Goal: Task Accomplishment & Management: Use online tool/utility

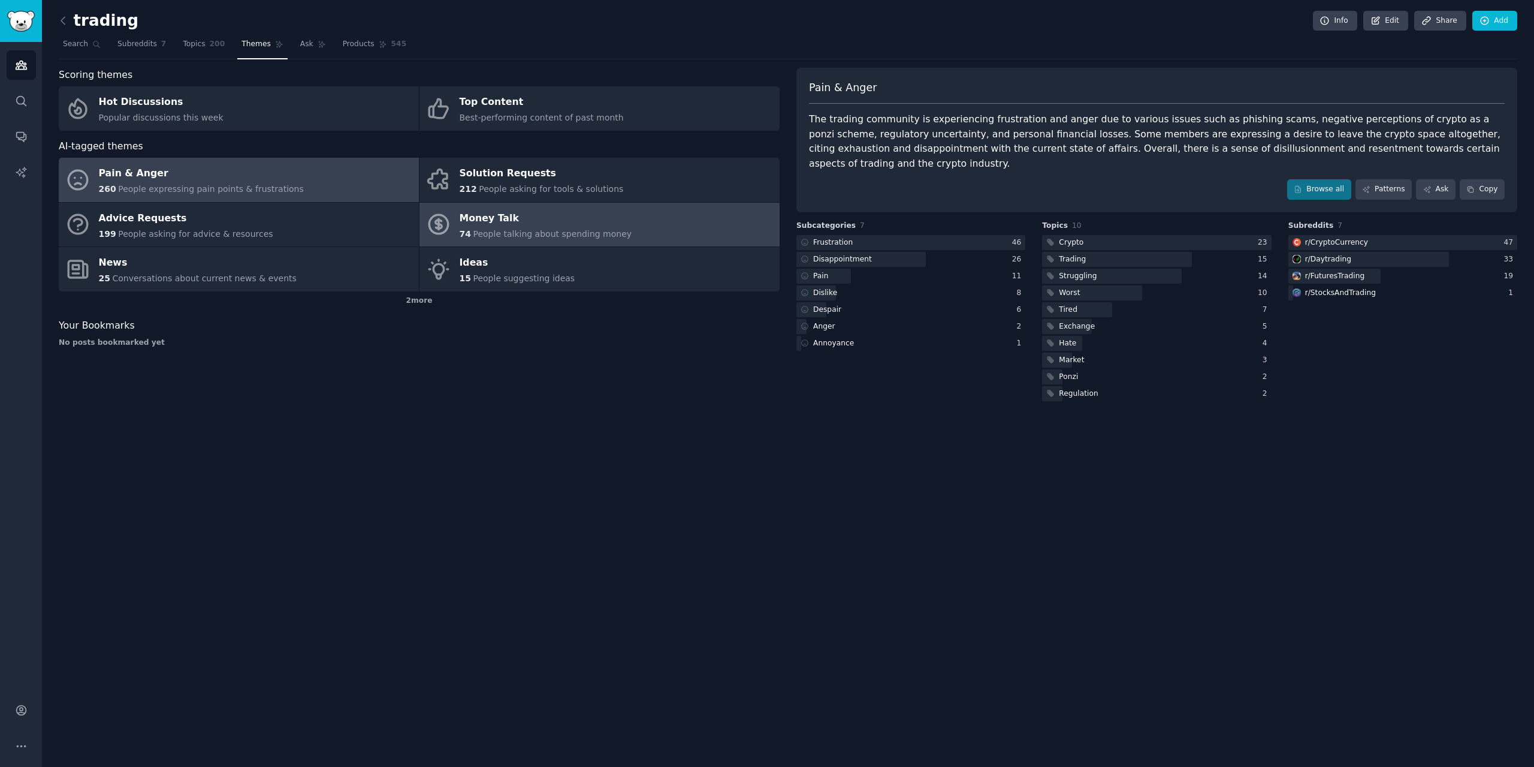
click at [528, 217] on div "Money Talk" at bounding box center [546, 218] width 173 height 19
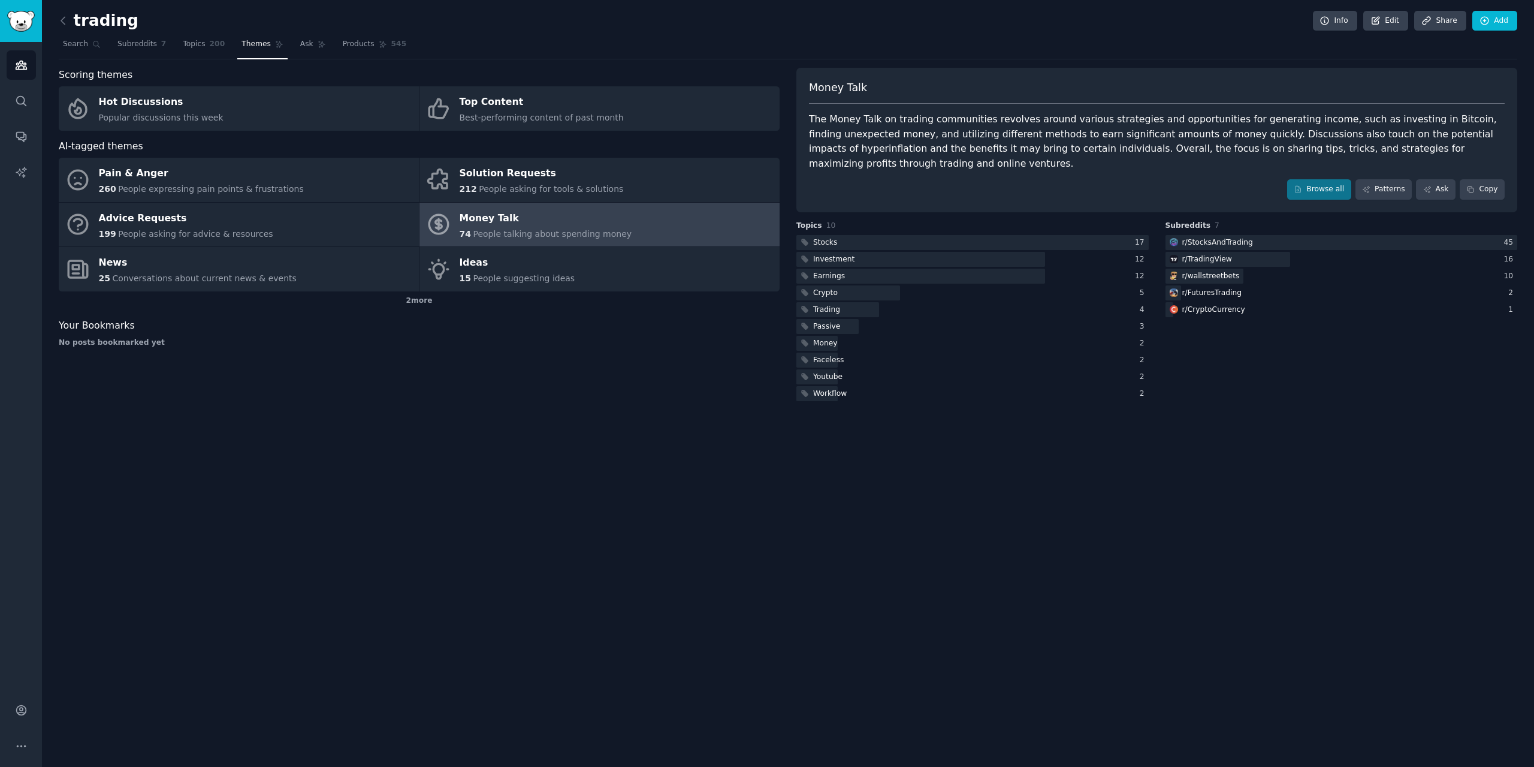
click at [58, 14] on div "trading Info Edit Share Add Search Subreddits 7 Topics 200 Themes Ask Products …" at bounding box center [788, 383] width 1492 height 767
click at [65, 19] on icon at bounding box center [63, 20] width 13 height 13
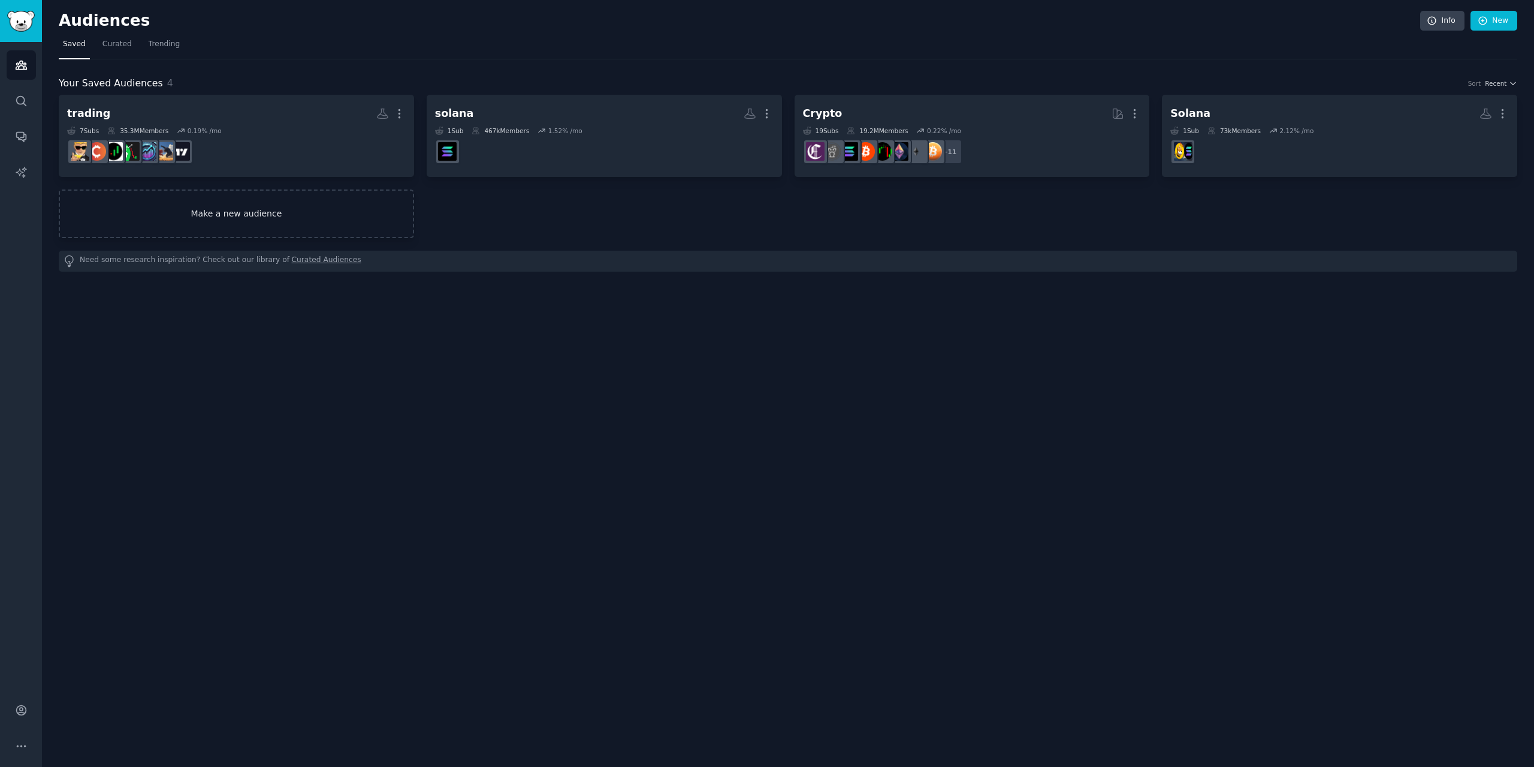
click at [245, 221] on link "Make a new audience" at bounding box center [236, 213] width 355 height 49
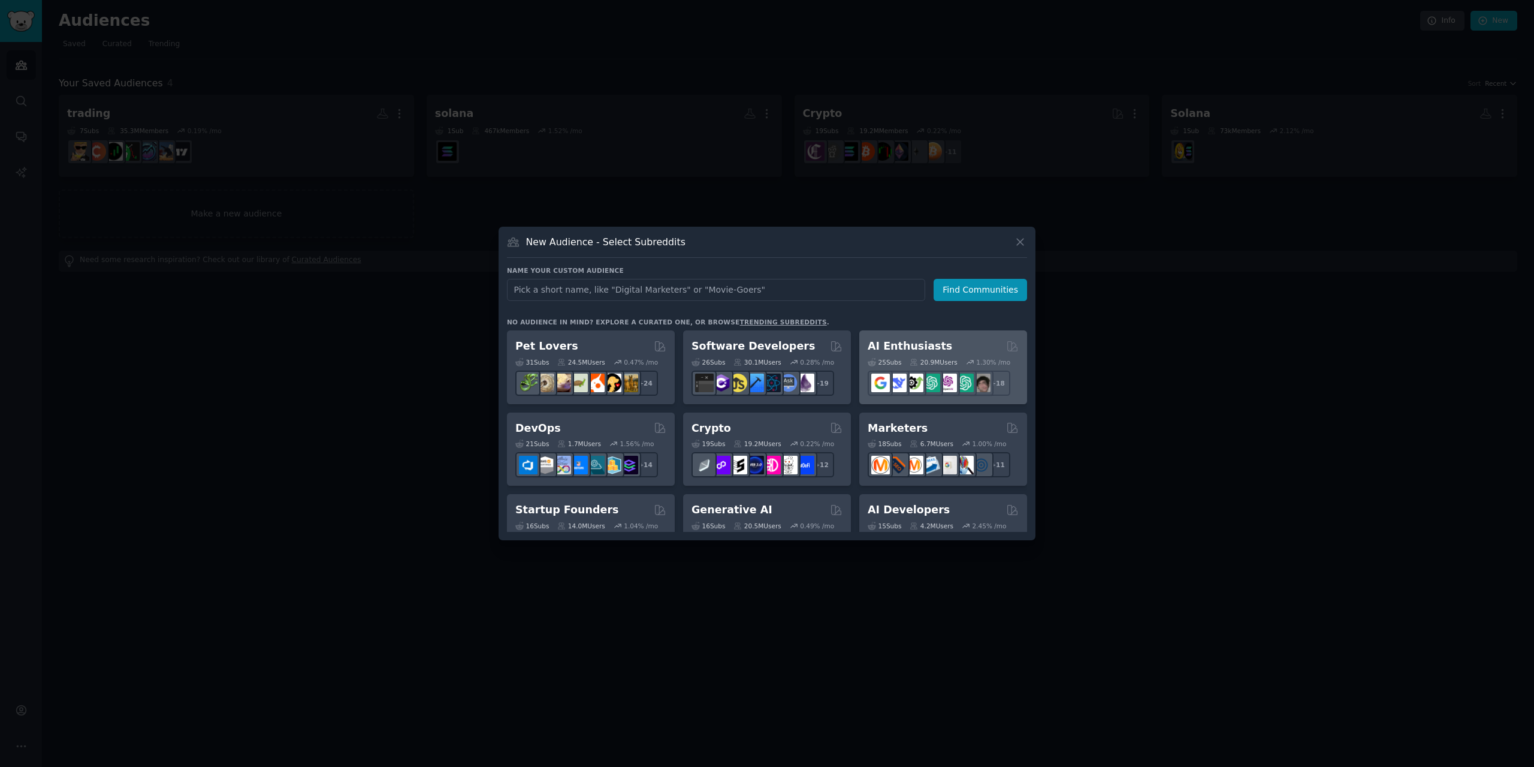
click at [964, 344] on div "AI Enthusiasts" at bounding box center [943, 346] width 151 height 15
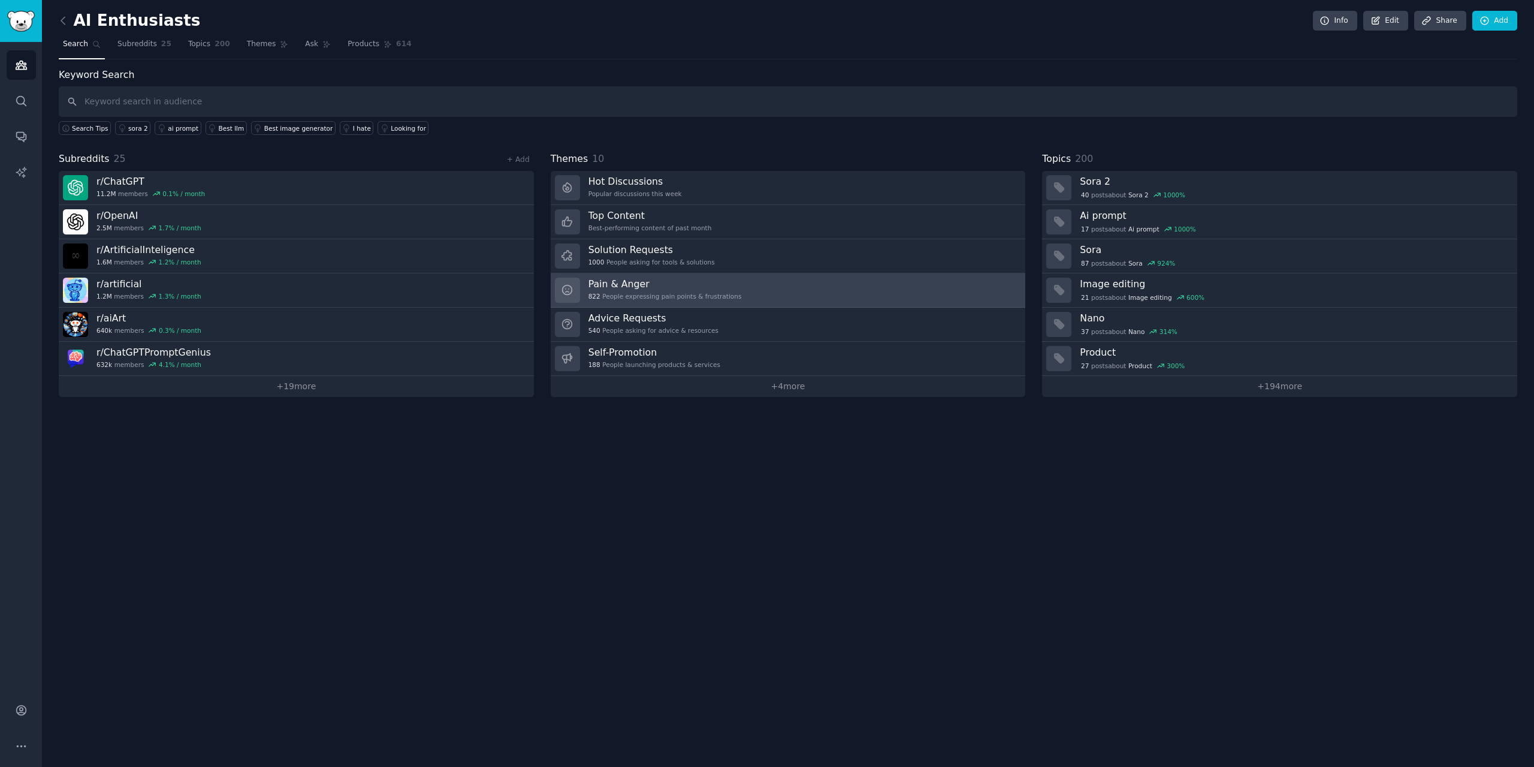
click at [751, 282] on link "Pain & Anger 822 People expressing pain points & frustrations" at bounding box center [788, 290] width 475 height 34
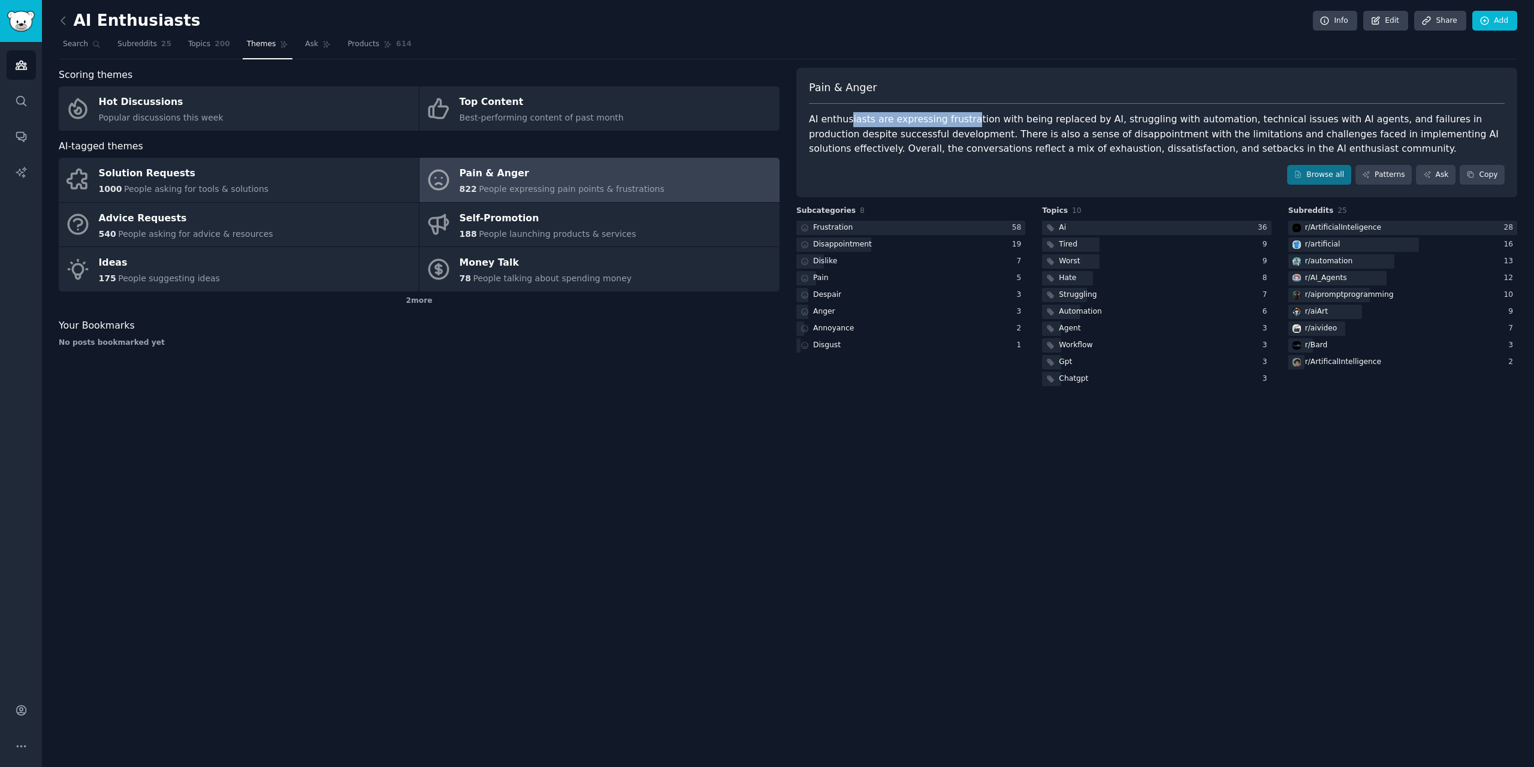
drag, startPoint x: 849, startPoint y: 112, endPoint x: 959, endPoint y: 115, distance: 109.7
click at [959, 115] on div "AI enthusiasts are expressing frustration with being replaced by AI, struggling…" at bounding box center [1157, 134] width 696 height 44
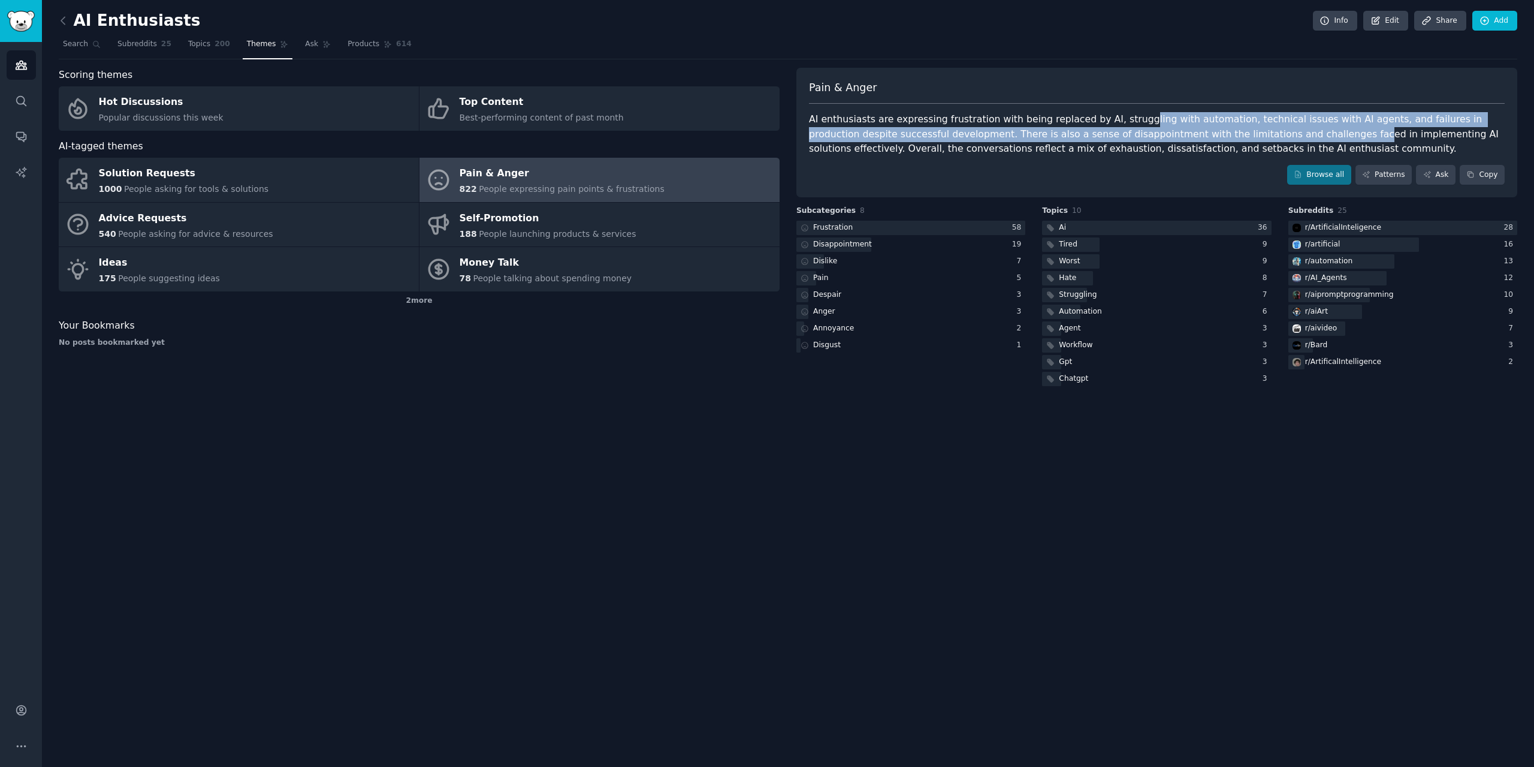
drag, startPoint x: 1238, startPoint y: 141, endPoint x: 1115, endPoint y: 113, distance: 126.1
click at [1115, 113] on div "AI enthusiasts are expressing frustration with being replaced by AI, struggling…" at bounding box center [1157, 134] width 696 height 44
drag, startPoint x: 1203, startPoint y: 102, endPoint x: 1284, endPoint y: 135, distance: 87.1
click at [1284, 135] on div "AI enthusiasts are expressing frustration with being replaced by AI, struggling…" at bounding box center [1157, 134] width 696 height 44
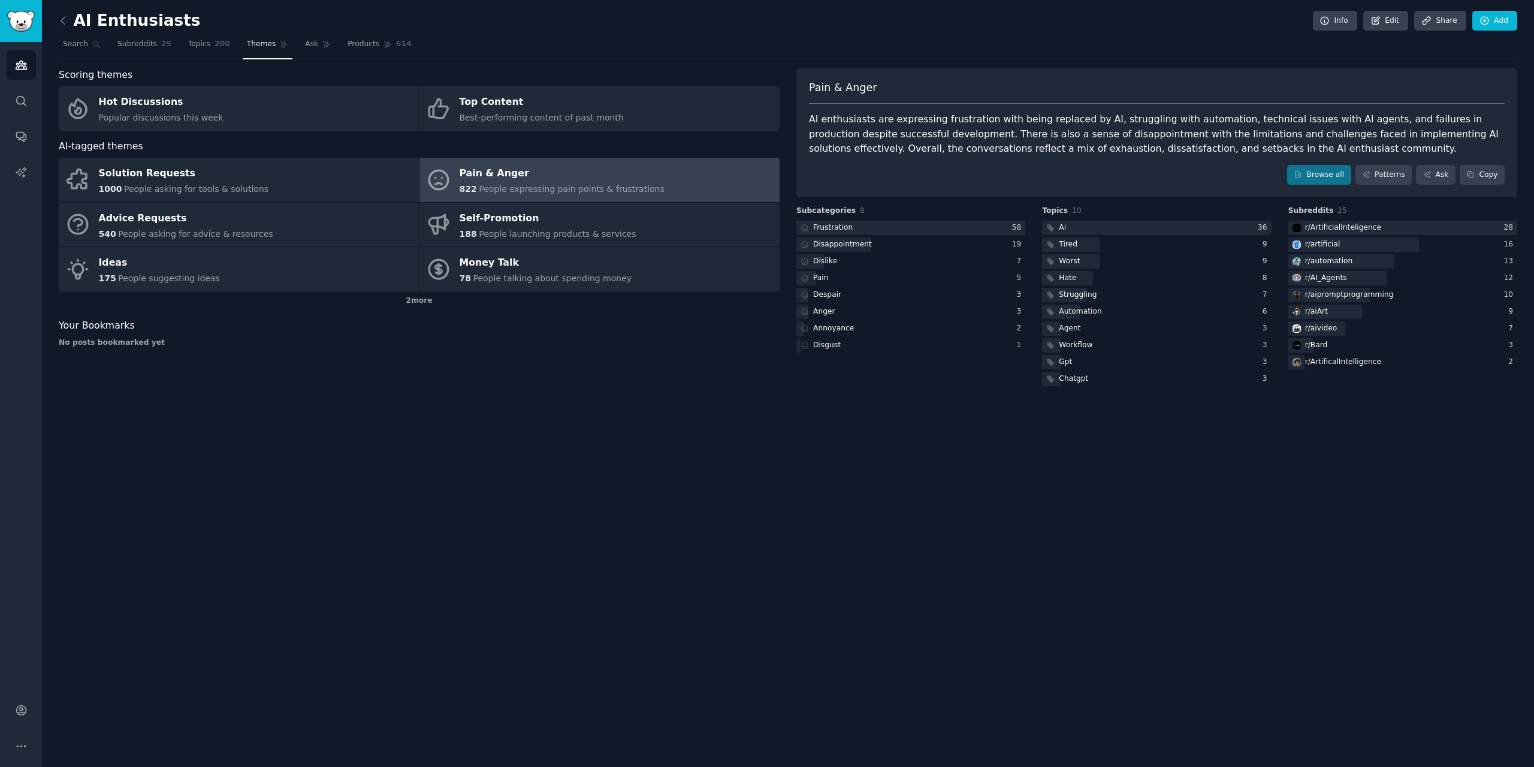
click at [1127, 142] on div "AI enthusiasts are expressing frustration with being replaced by AI, struggling…" at bounding box center [1157, 134] width 696 height 44
click at [929, 138] on div "AI enthusiasts are expressing frustration with being replaced by AI, struggling…" at bounding box center [1157, 134] width 696 height 44
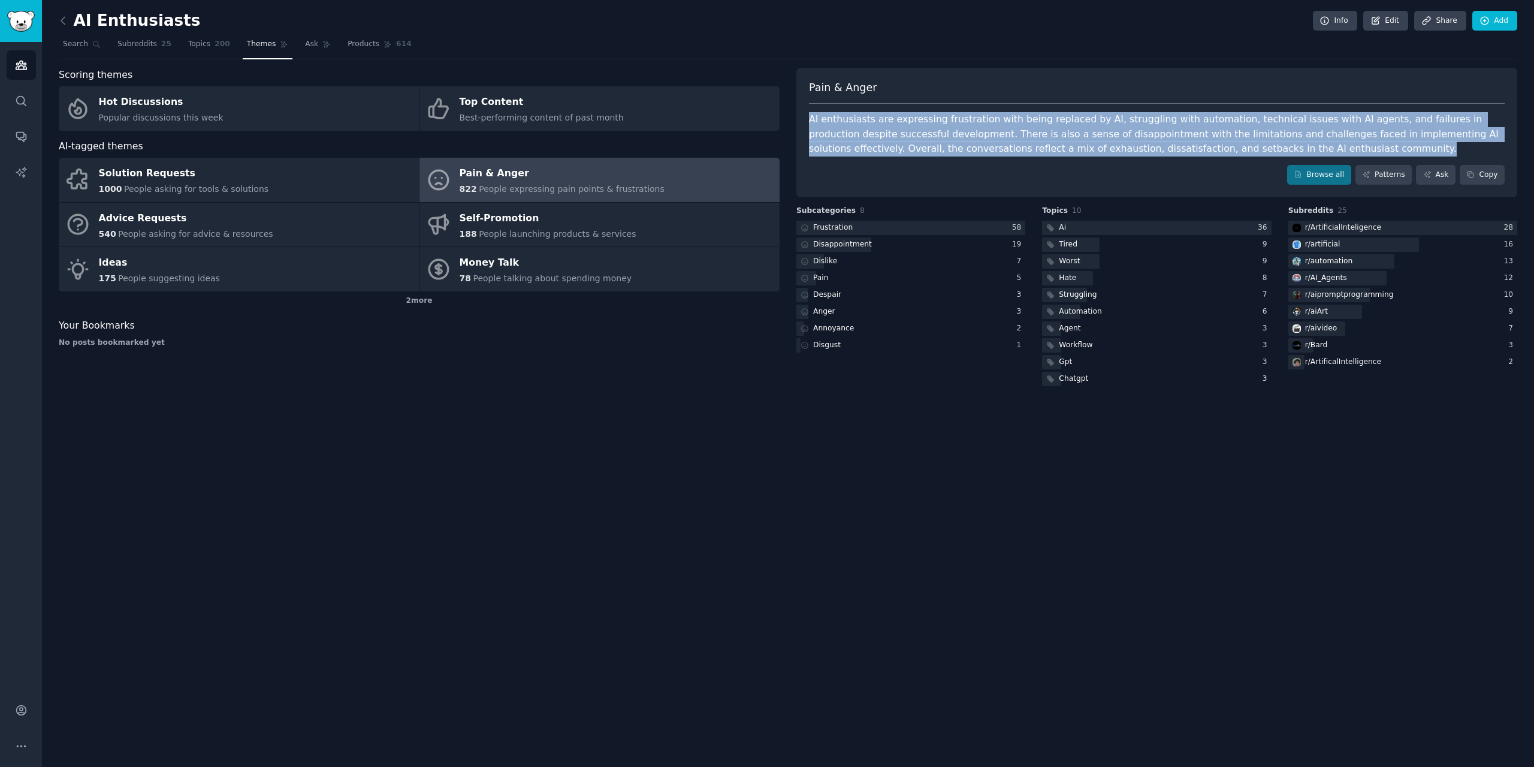
click at [929, 138] on div "AI enthusiasts are expressing frustration with being replaced by AI, struggling…" at bounding box center [1157, 134] width 696 height 44
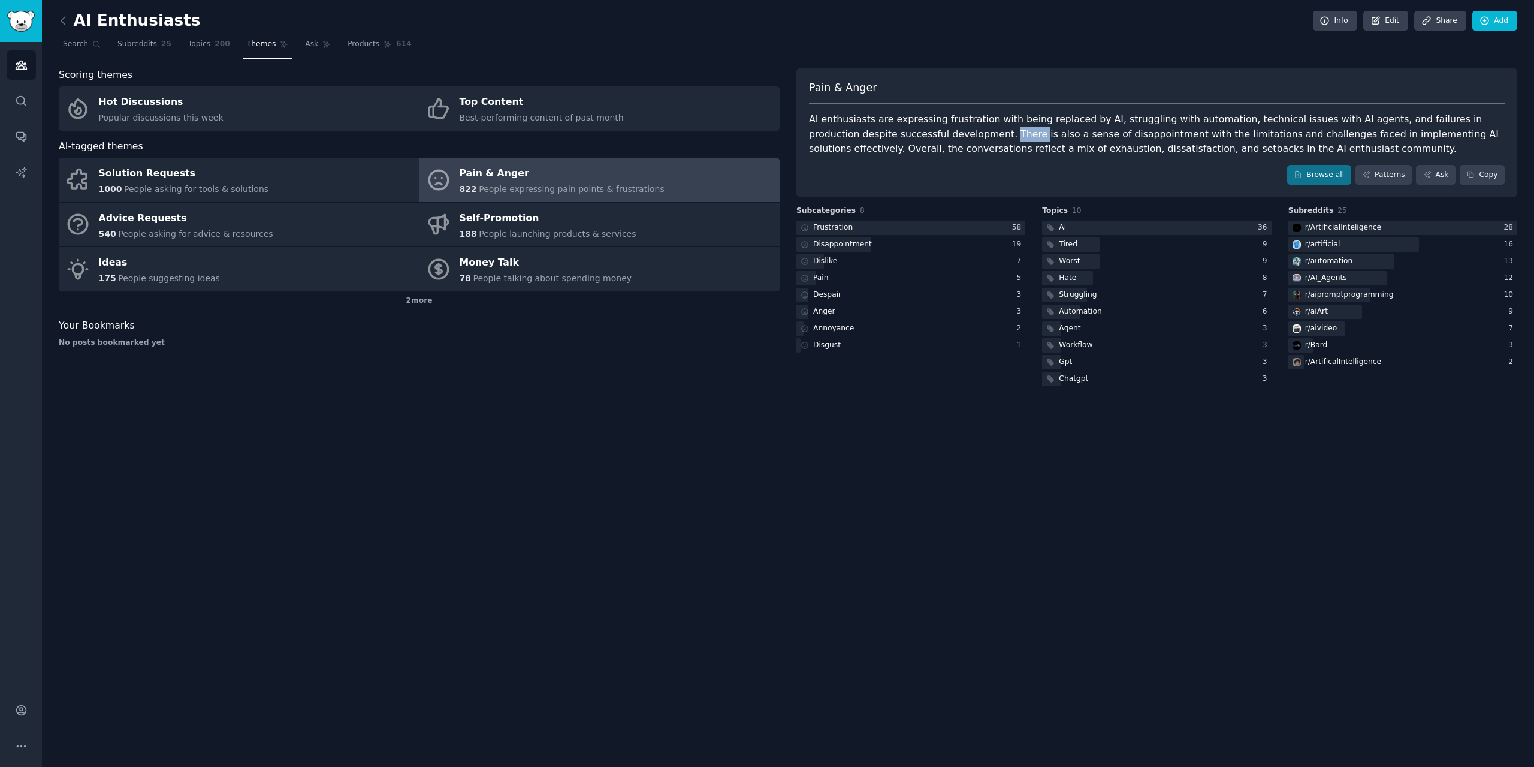
click at [929, 138] on div "AI enthusiasts are expressing frustration with being replaced by AI, struggling…" at bounding box center [1157, 134] width 696 height 44
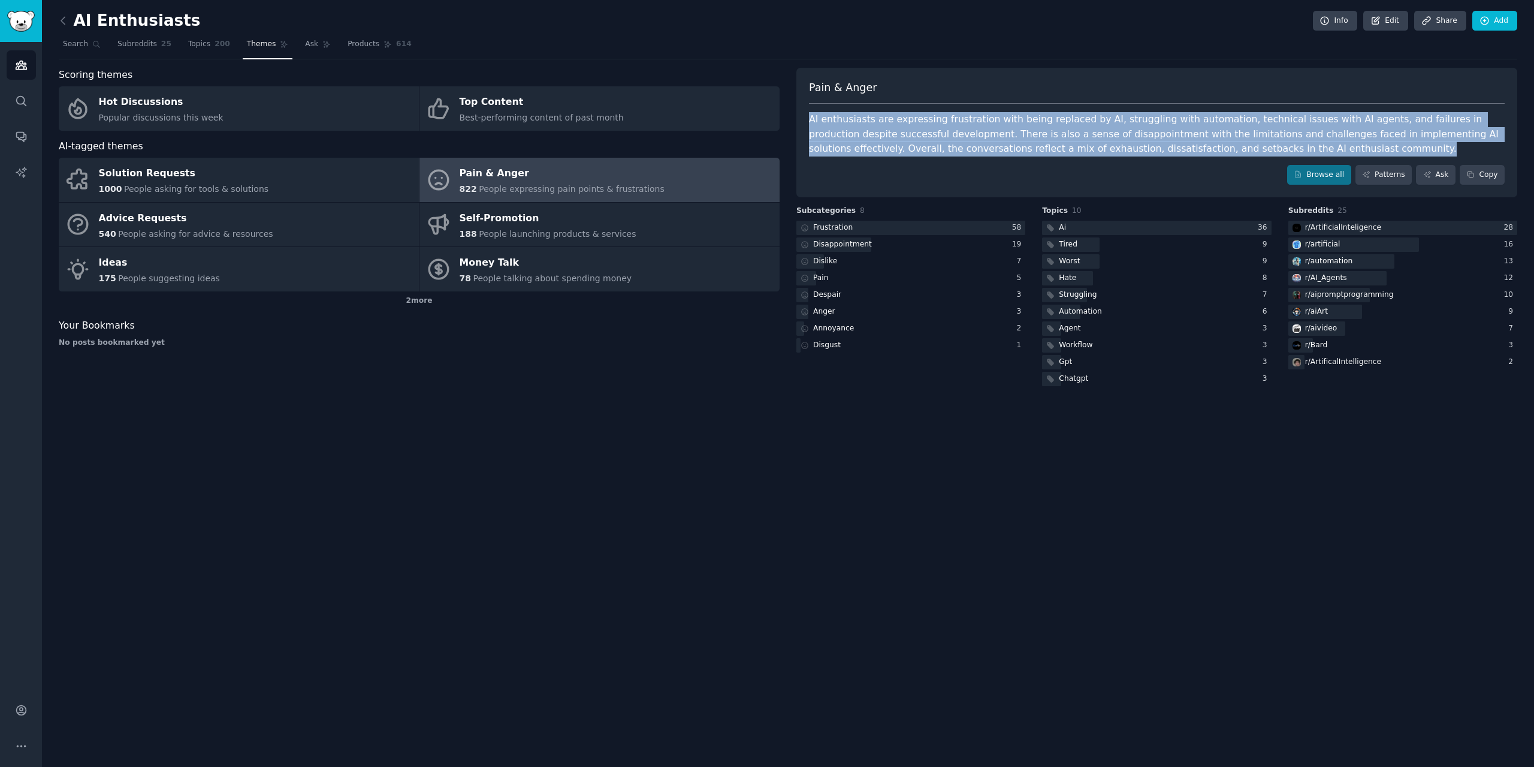
click at [929, 138] on div "AI enthusiasts are expressing frustration with being replaced by AI, struggling…" at bounding box center [1157, 134] width 696 height 44
click at [1097, 141] on div "AI enthusiasts are expressing frustration with being replaced by AI, struggling…" at bounding box center [1157, 134] width 696 height 44
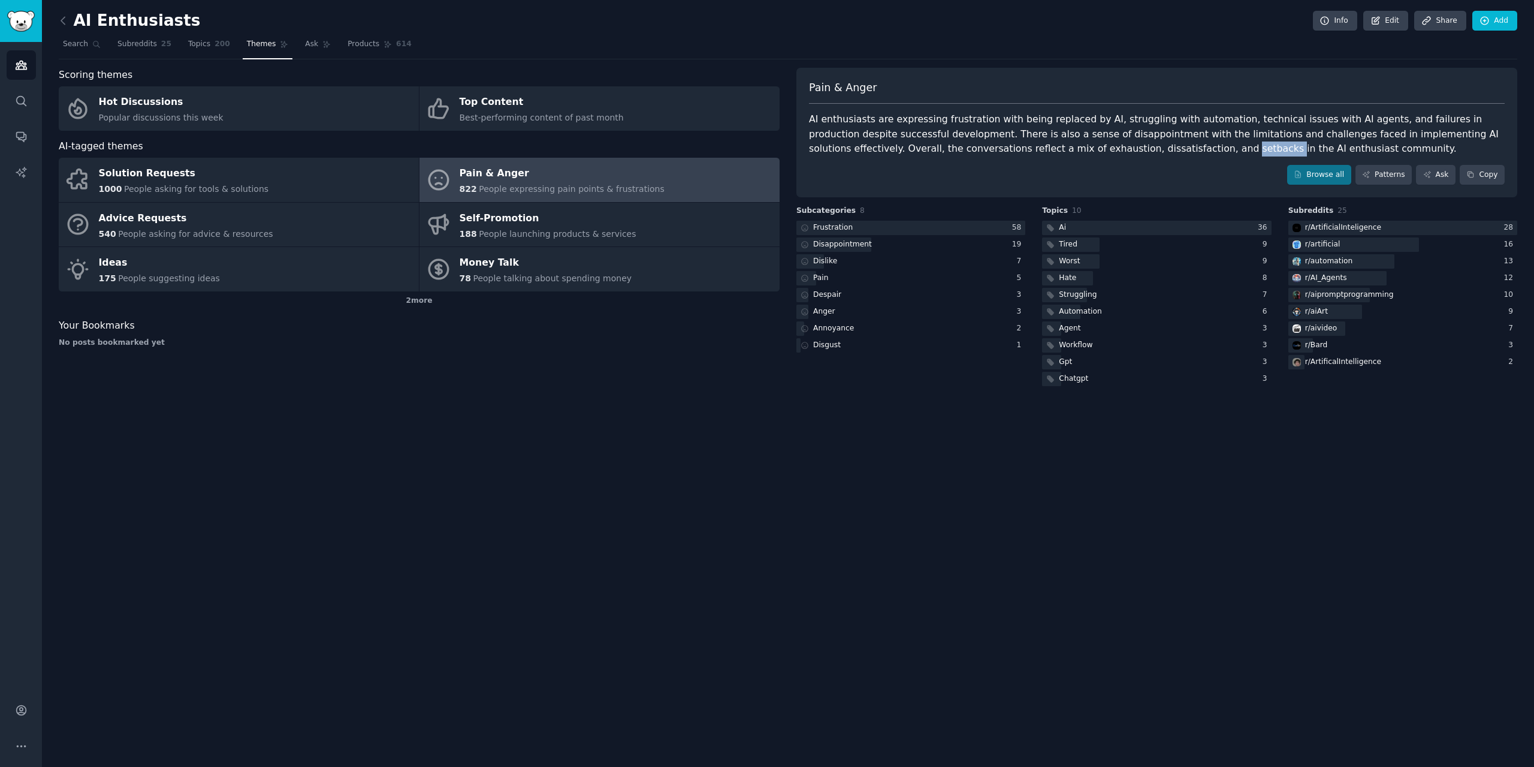
click at [1097, 141] on div "AI enthusiasts are expressing frustration with being replaced by AI, struggling…" at bounding box center [1157, 134] width 696 height 44
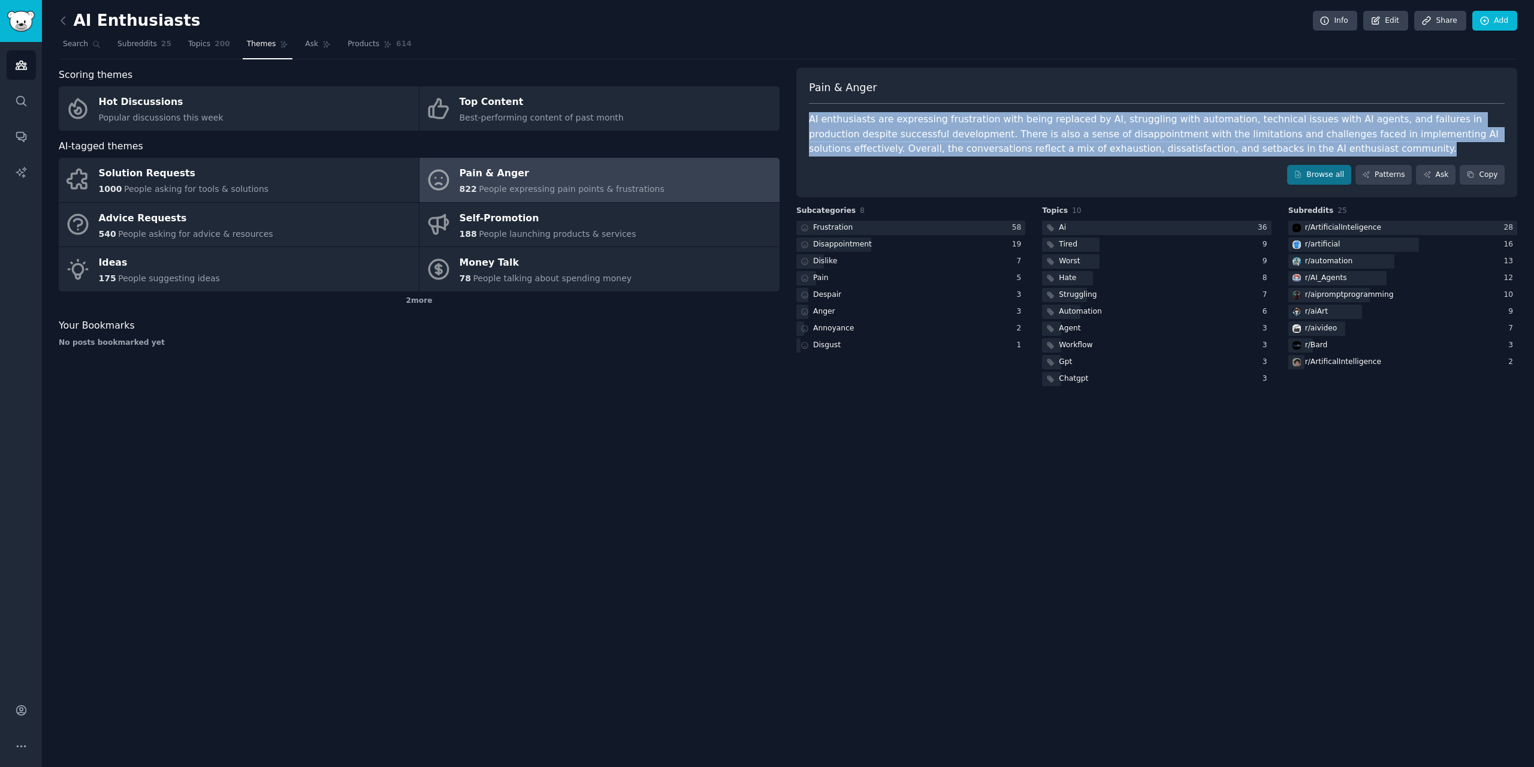
click at [1097, 141] on div "AI enthusiasts are expressing frustration with being replaced by AI, struggling…" at bounding box center [1157, 134] width 696 height 44
click at [864, 227] on div at bounding box center [911, 228] width 229 height 15
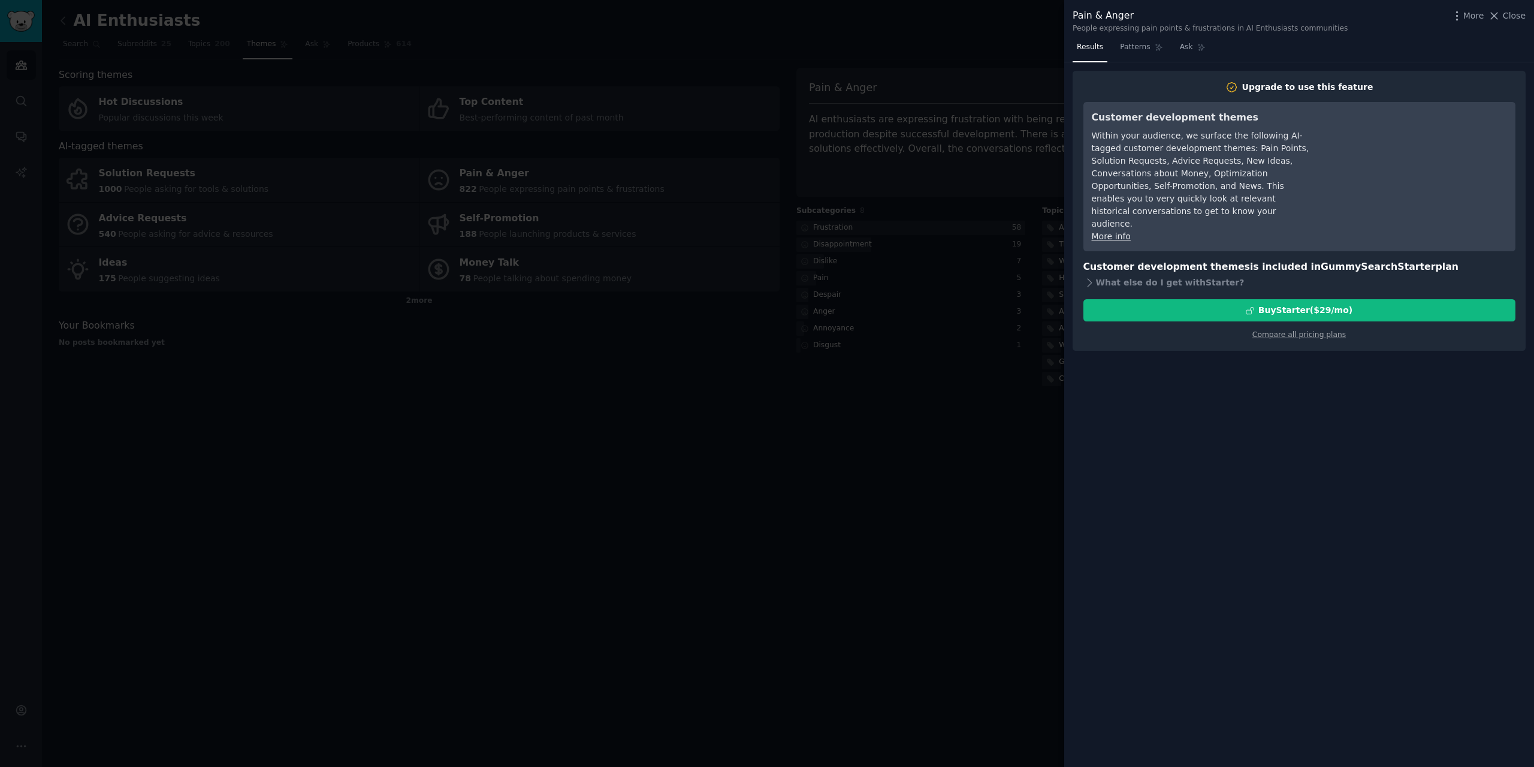
click at [920, 439] on div at bounding box center [767, 383] width 1534 height 767
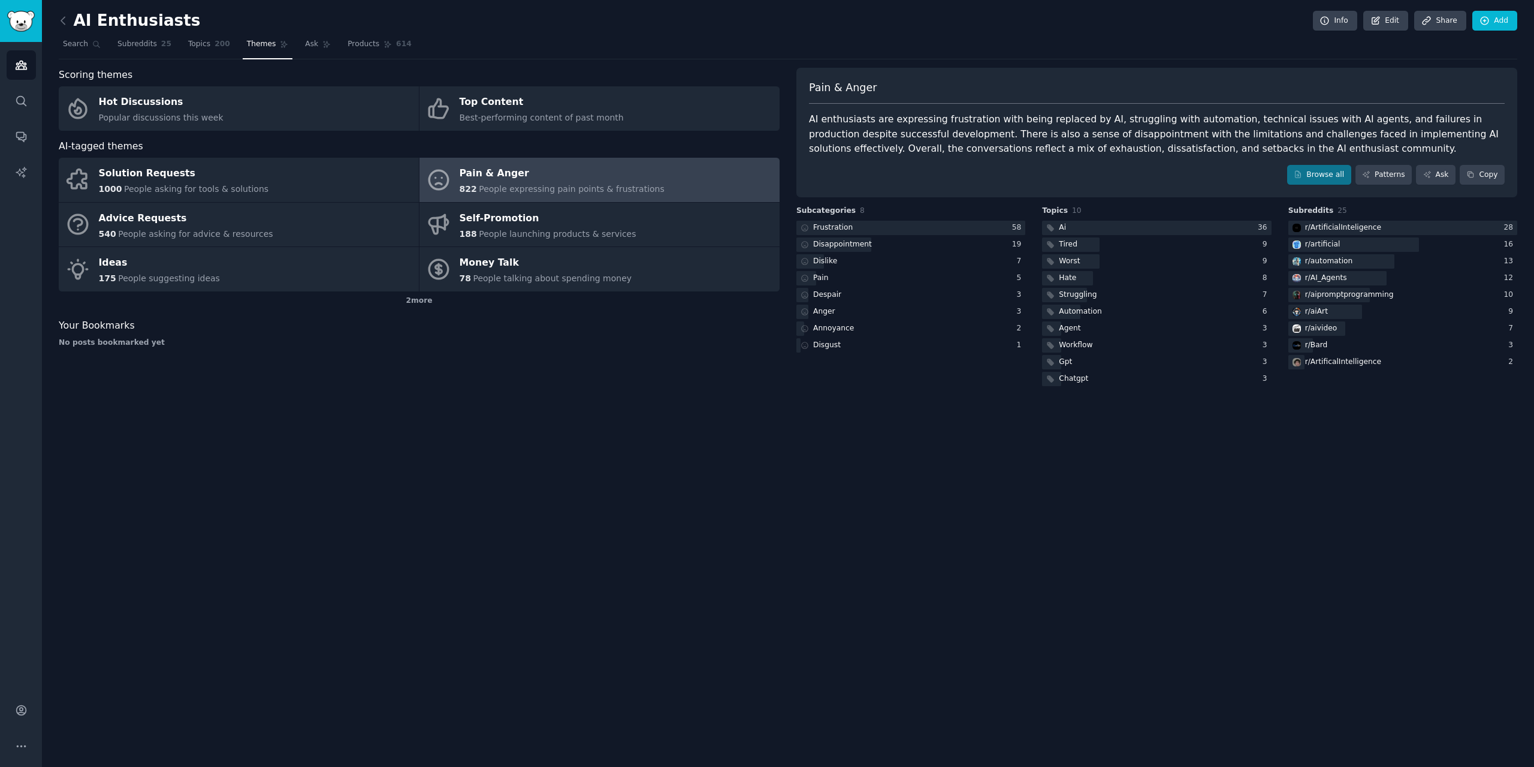
click at [71, 14] on link at bounding box center [66, 20] width 15 height 19
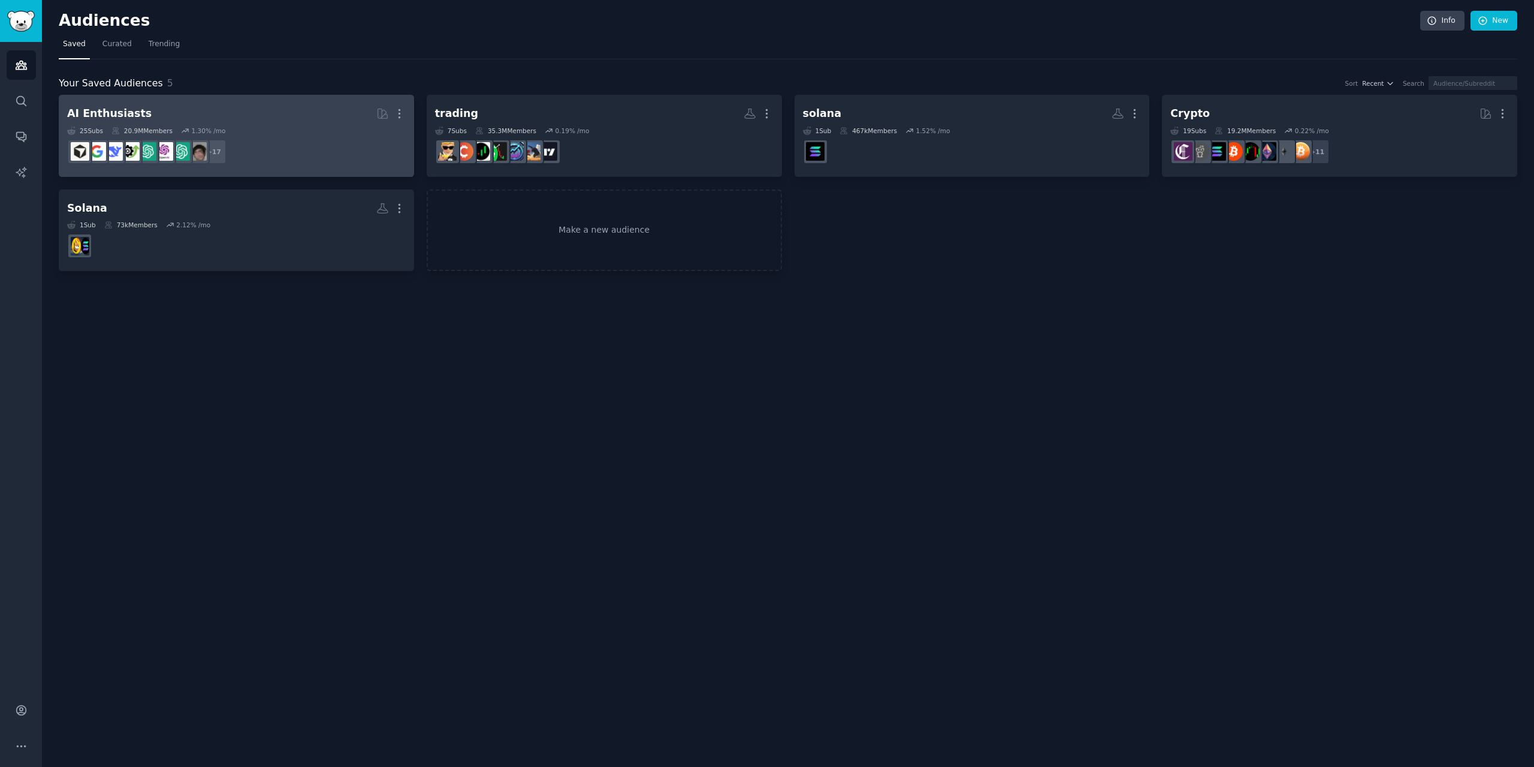
click at [255, 136] on dd "+ 17" at bounding box center [236, 152] width 339 height 34
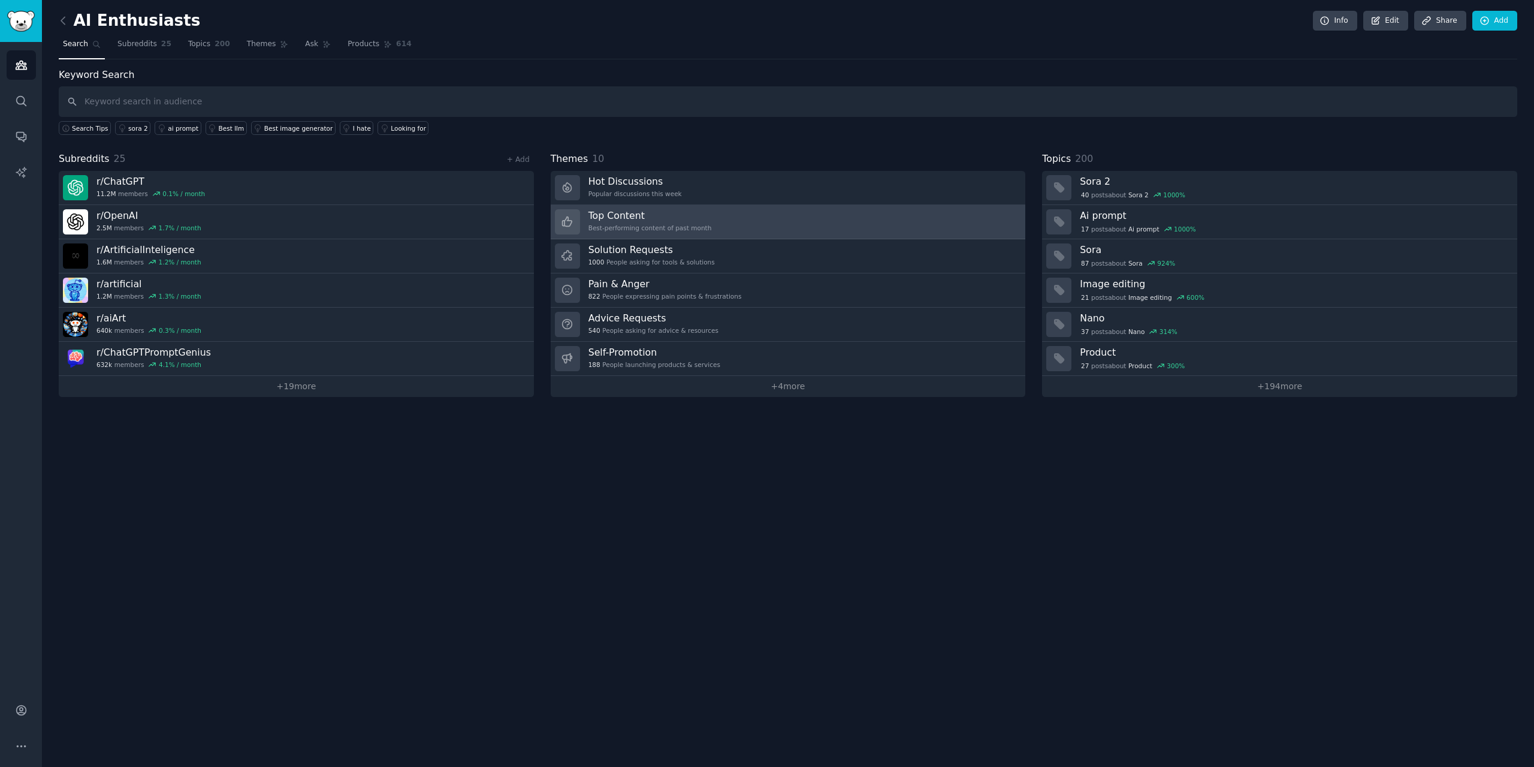
click at [780, 213] on link "Top Content Best-performing content of past month" at bounding box center [788, 222] width 475 height 34
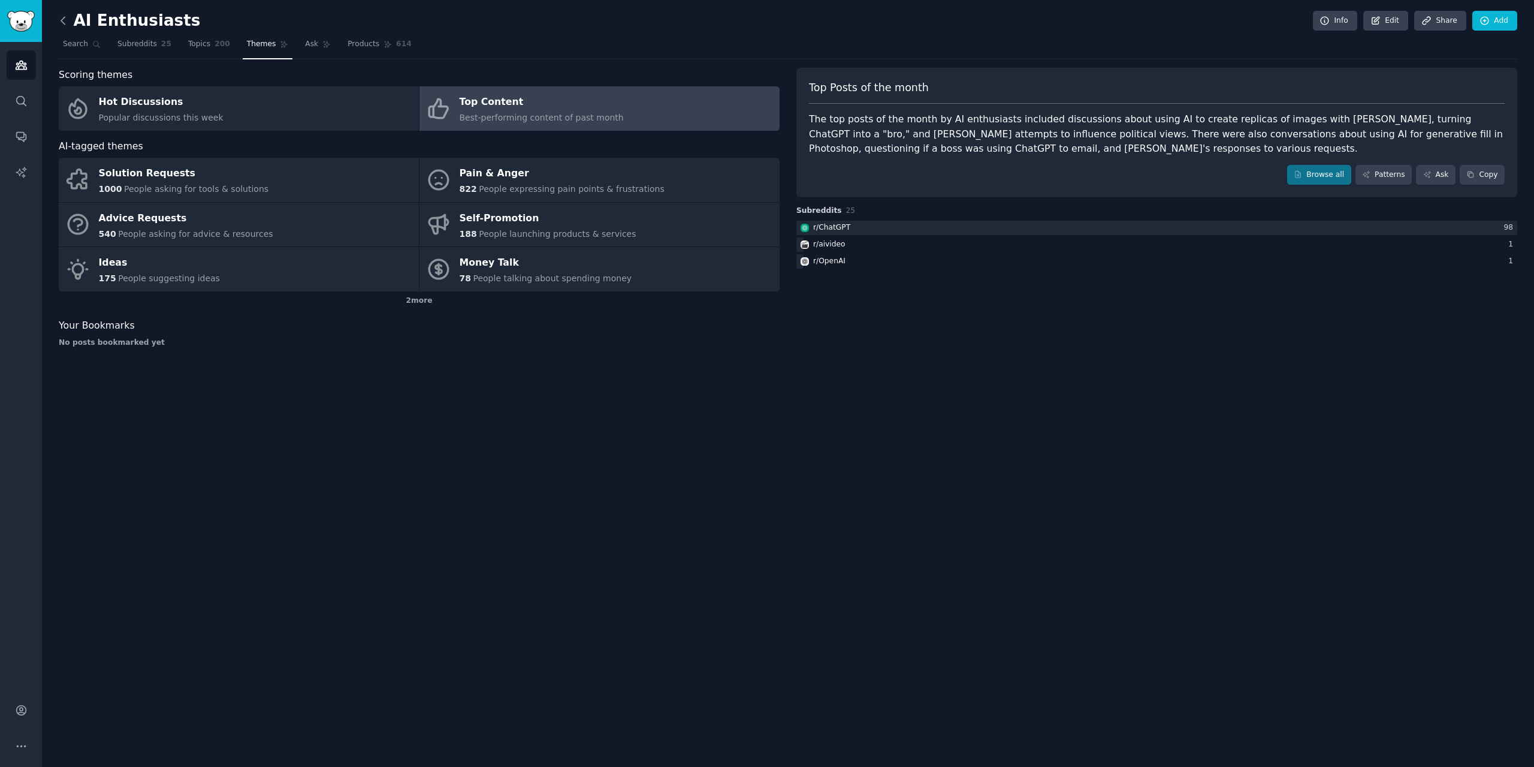
click at [64, 18] on icon at bounding box center [63, 20] width 4 height 7
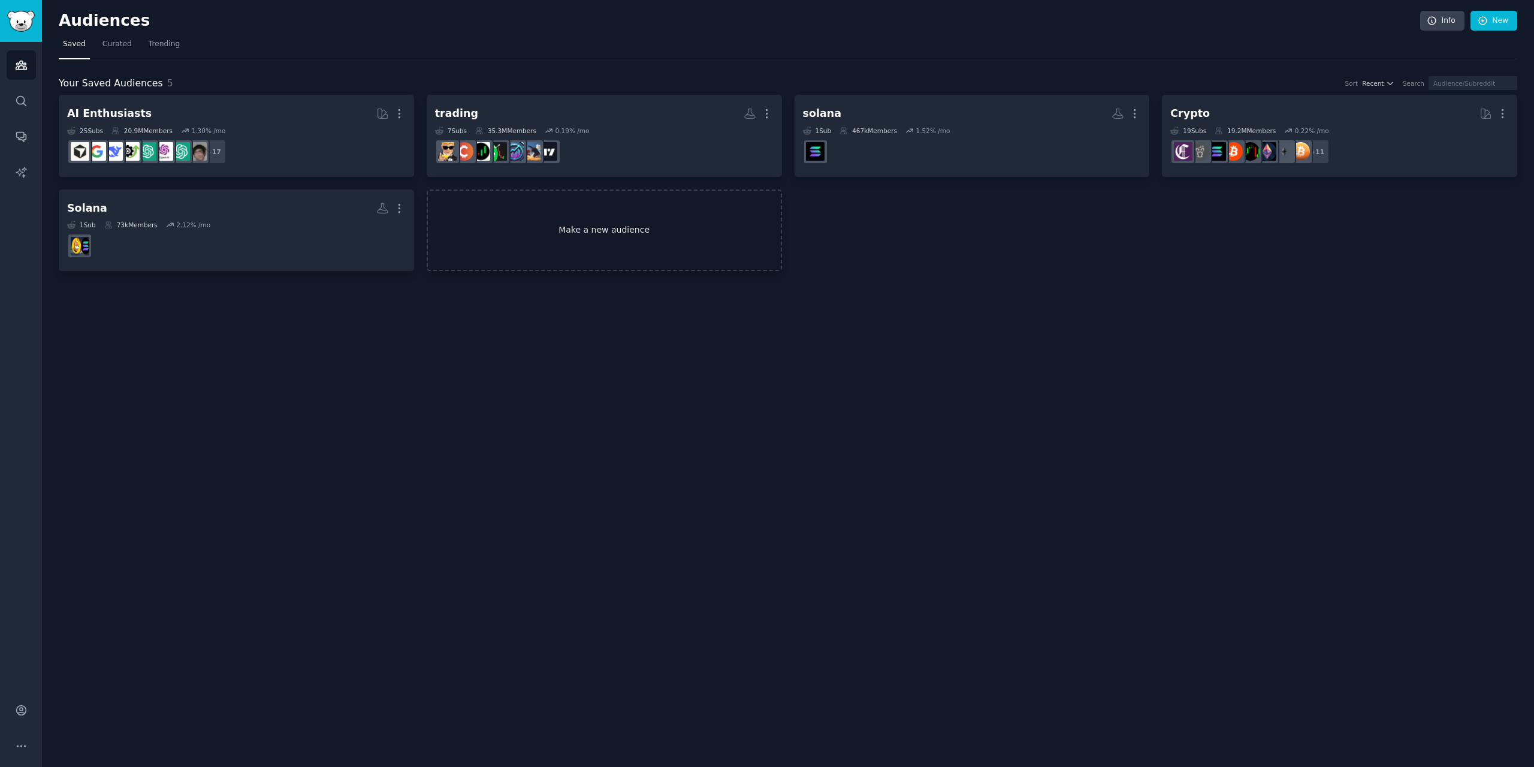
click at [644, 216] on link "Make a new audience" at bounding box center [604, 230] width 355 height 82
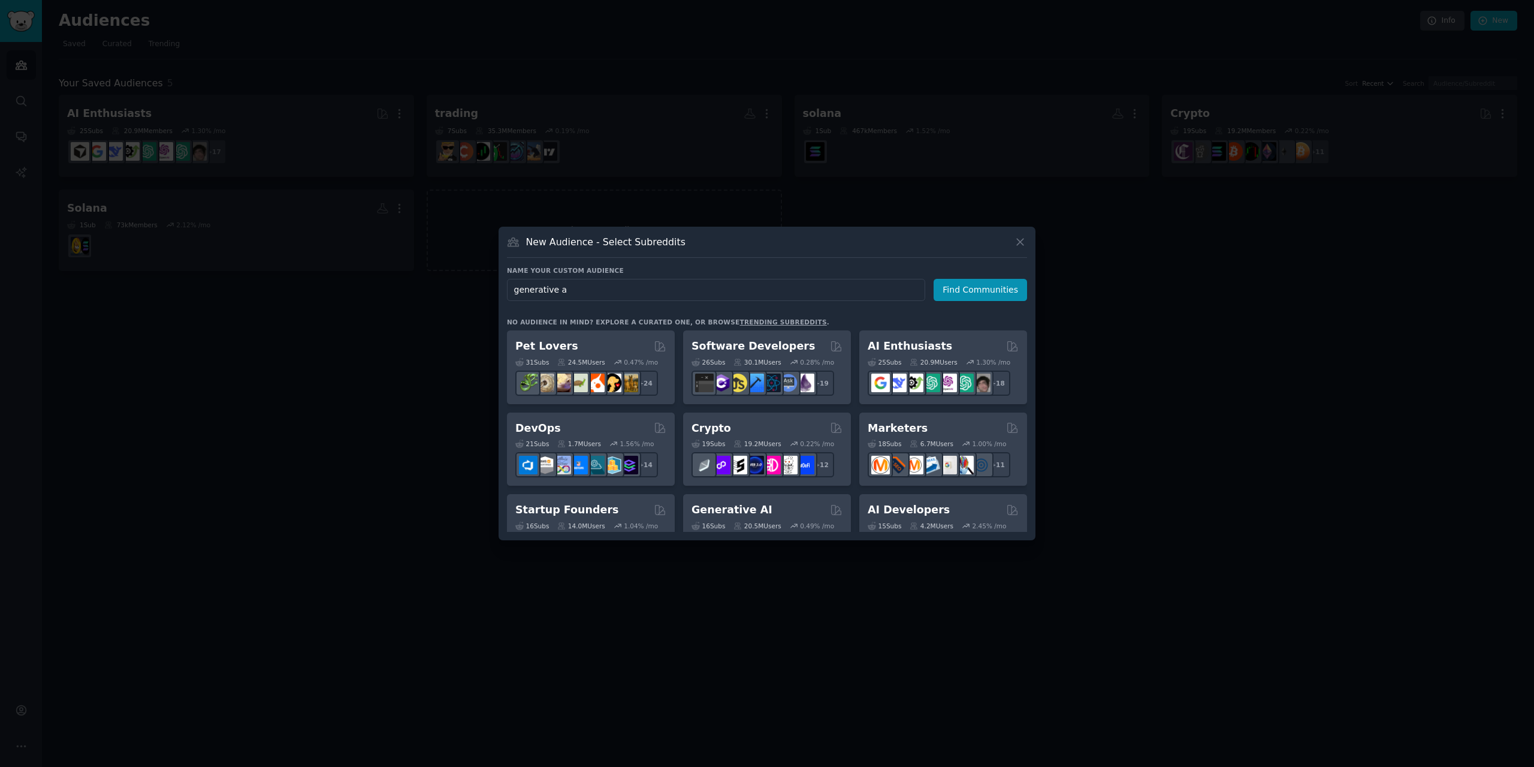
type input "generative ai"
click button "Find Communities" at bounding box center [980, 290] width 93 height 22
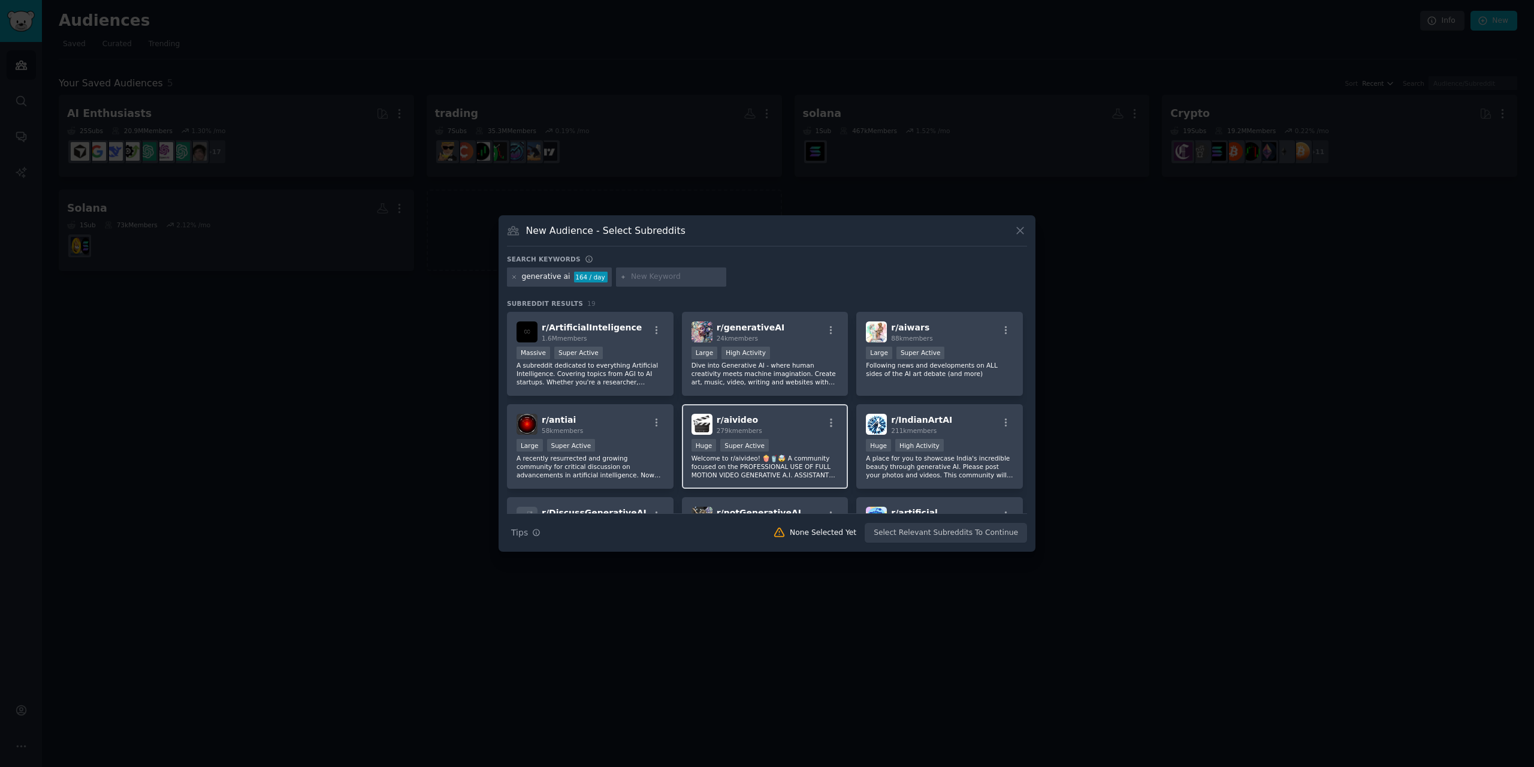
click at [790, 435] on div "r/ aivideo 279k members Huge Super Active Welcome to r/aivideo! 🍿🥤🤯 A community…" at bounding box center [765, 446] width 167 height 85
click at [988, 538] on button "Create Audience" at bounding box center [988, 533] width 79 height 20
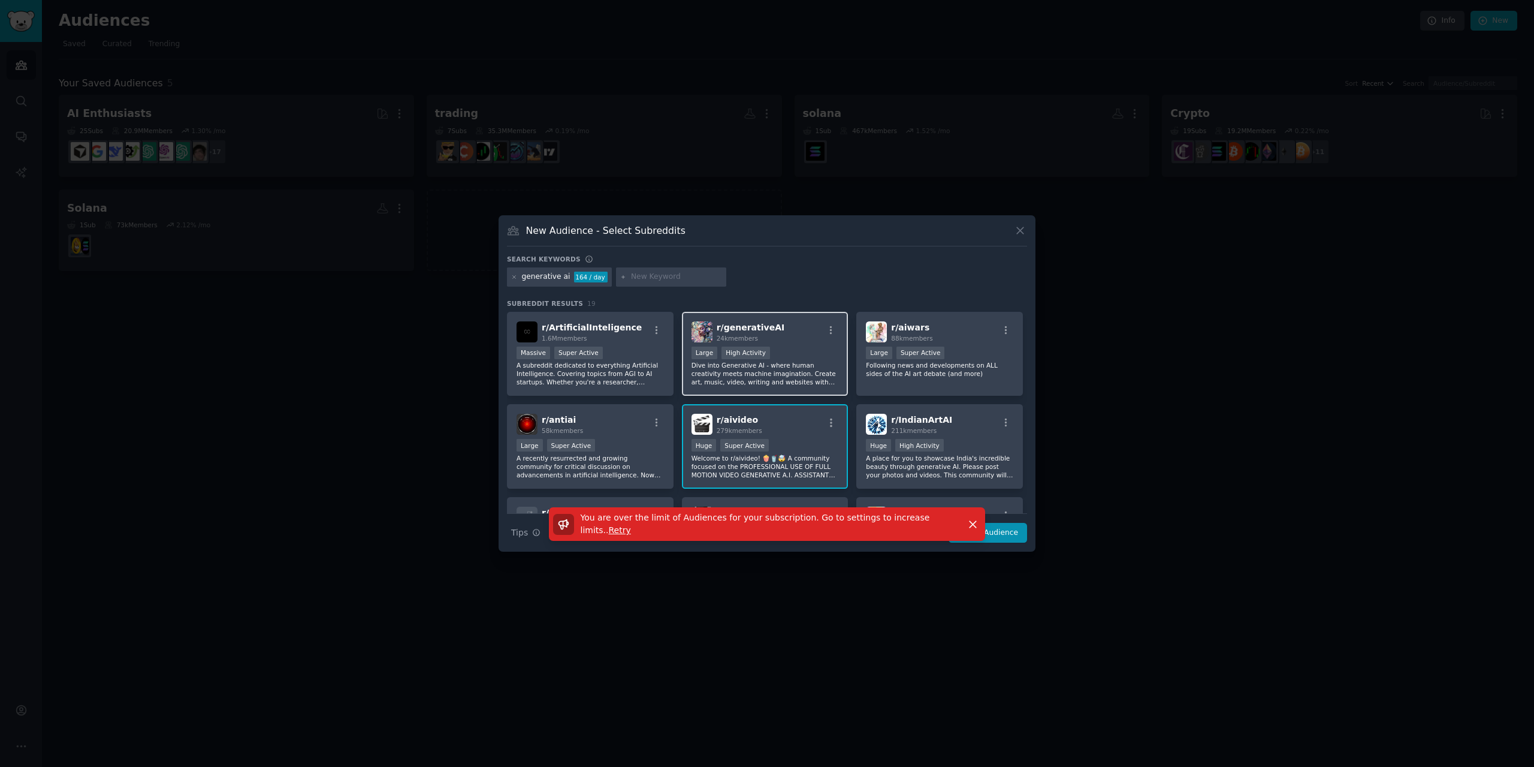
click at [810, 360] on div "Large High Activity" at bounding box center [765, 353] width 147 height 15
click at [977, 520] on icon "button" at bounding box center [973, 524] width 13 height 13
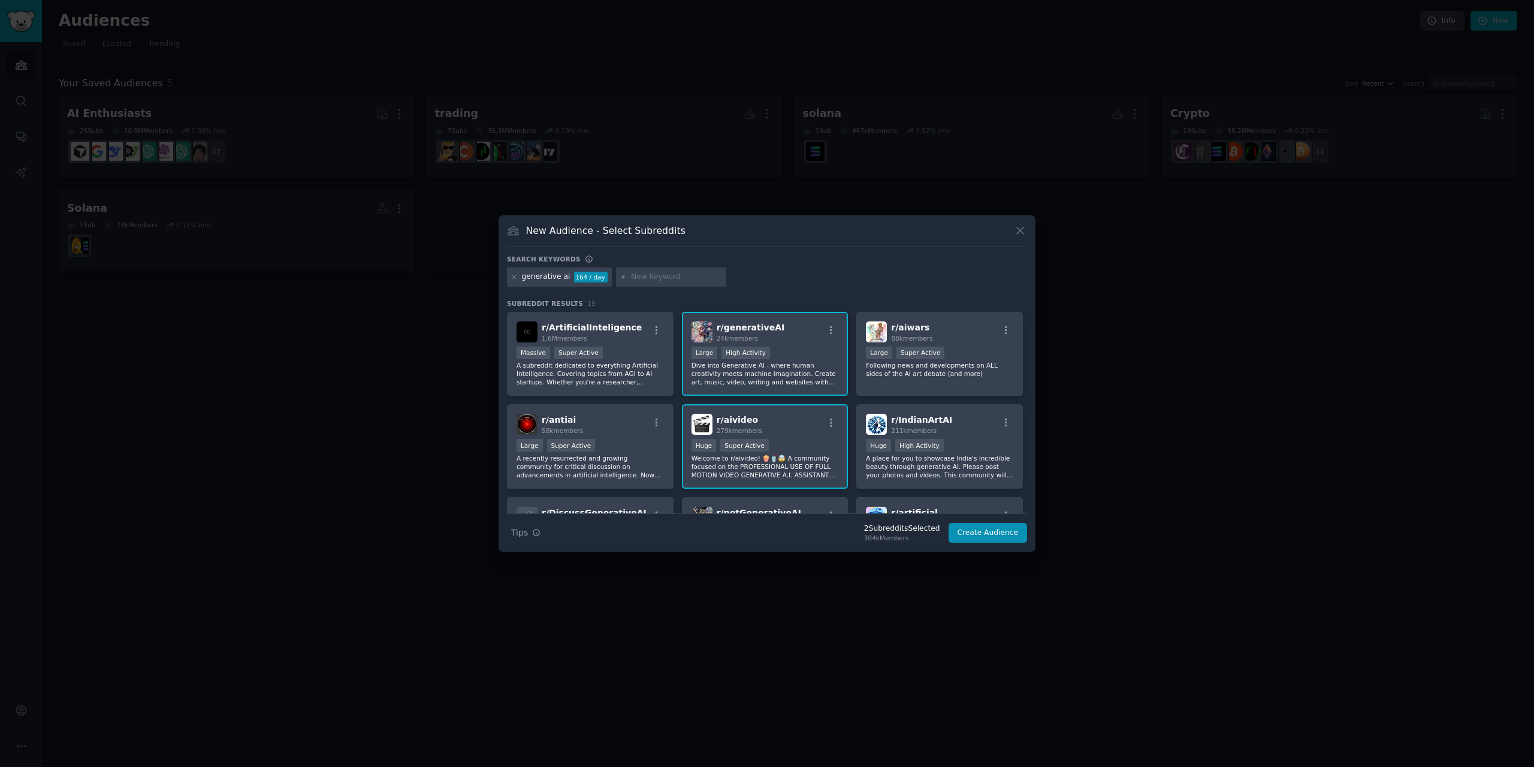
click at [1011, 212] on div at bounding box center [767, 383] width 1534 height 767
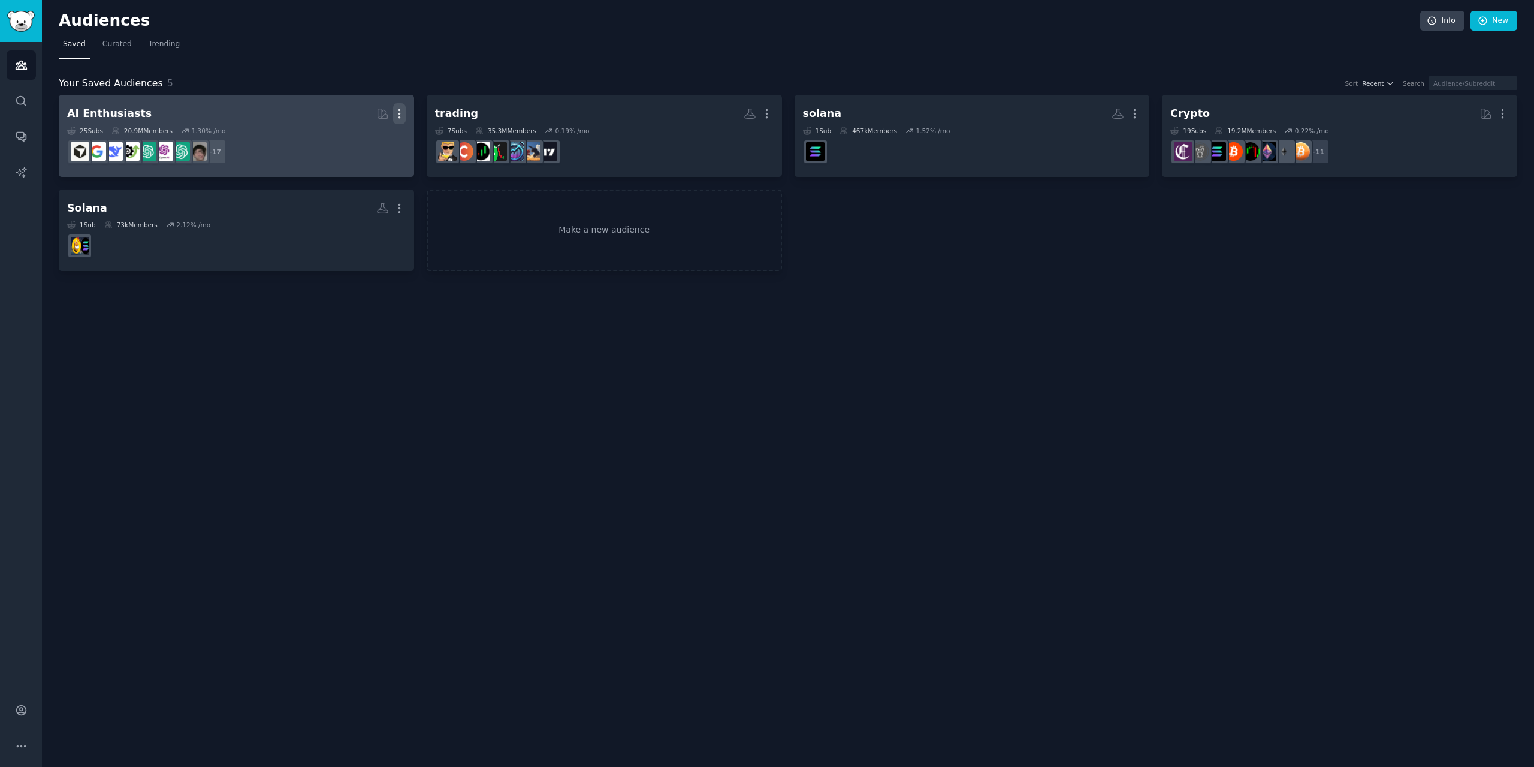
click at [400, 113] on icon "button" at bounding box center [399, 113] width 13 height 13
click at [356, 137] on p "Delete" at bounding box center [367, 138] width 28 height 13
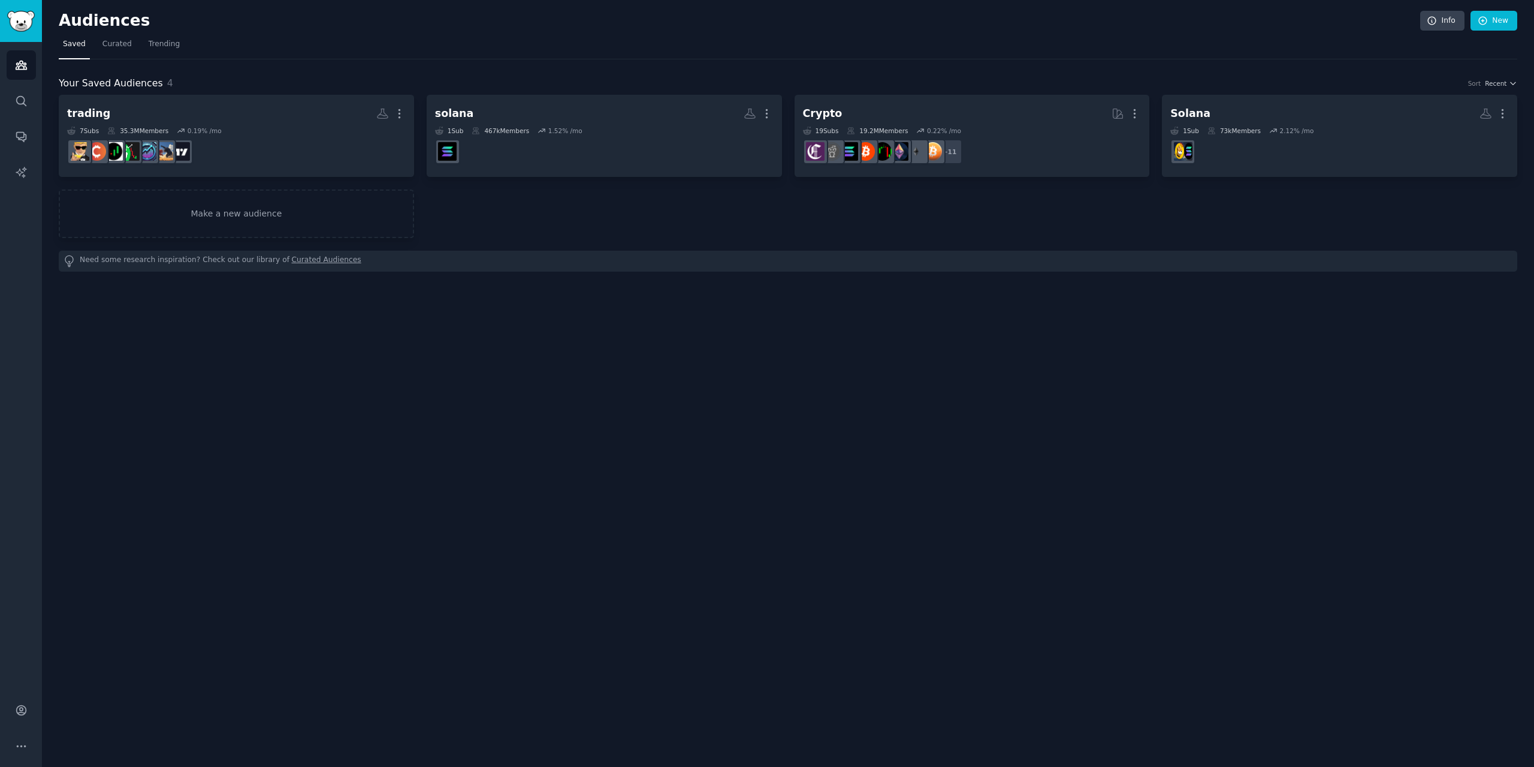
click at [312, 185] on div "trading Custom Audience More 7 Sub s 35.3M Members 0.19 % /mo r/wallstreetbets …" at bounding box center [788, 166] width 1459 height 143
click at [279, 222] on link "Make a new audience" at bounding box center [236, 213] width 355 height 49
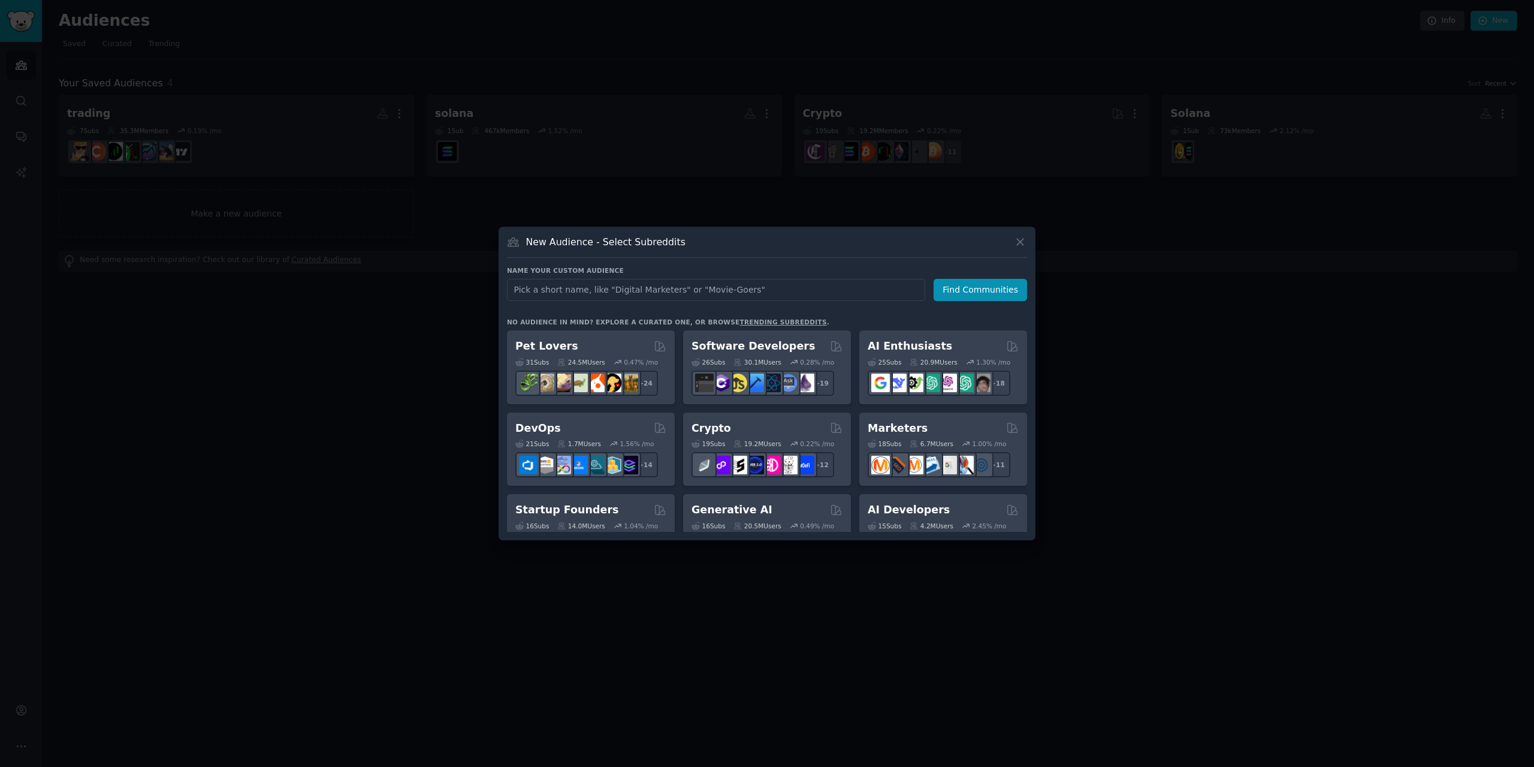
click at [728, 283] on input "text" at bounding box center [716, 290] width 418 height 22
type input "generative ai"
click button "Find Communities" at bounding box center [980, 290] width 93 height 22
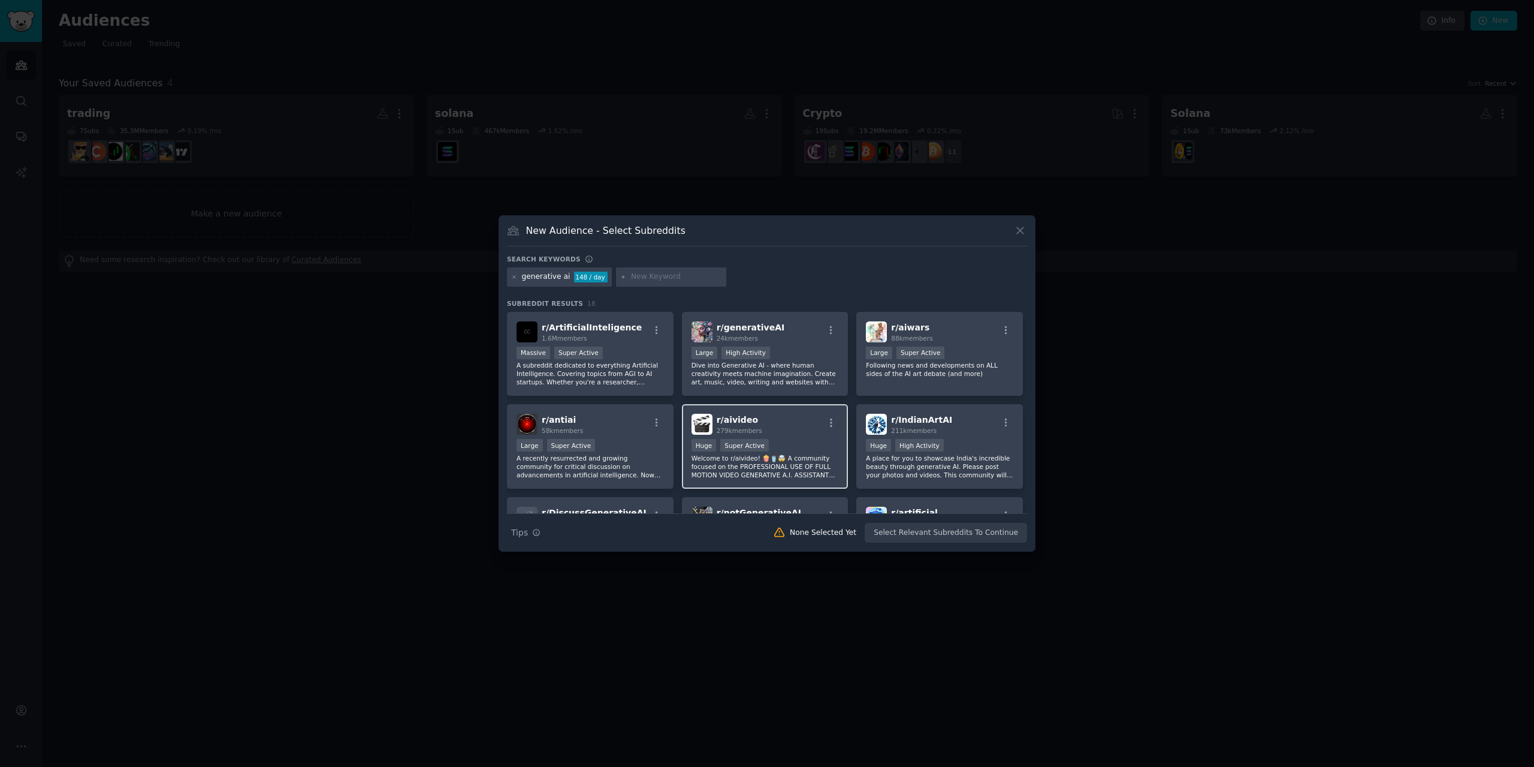
click at [822, 439] on div "Huge Super Active" at bounding box center [765, 446] width 147 height 15
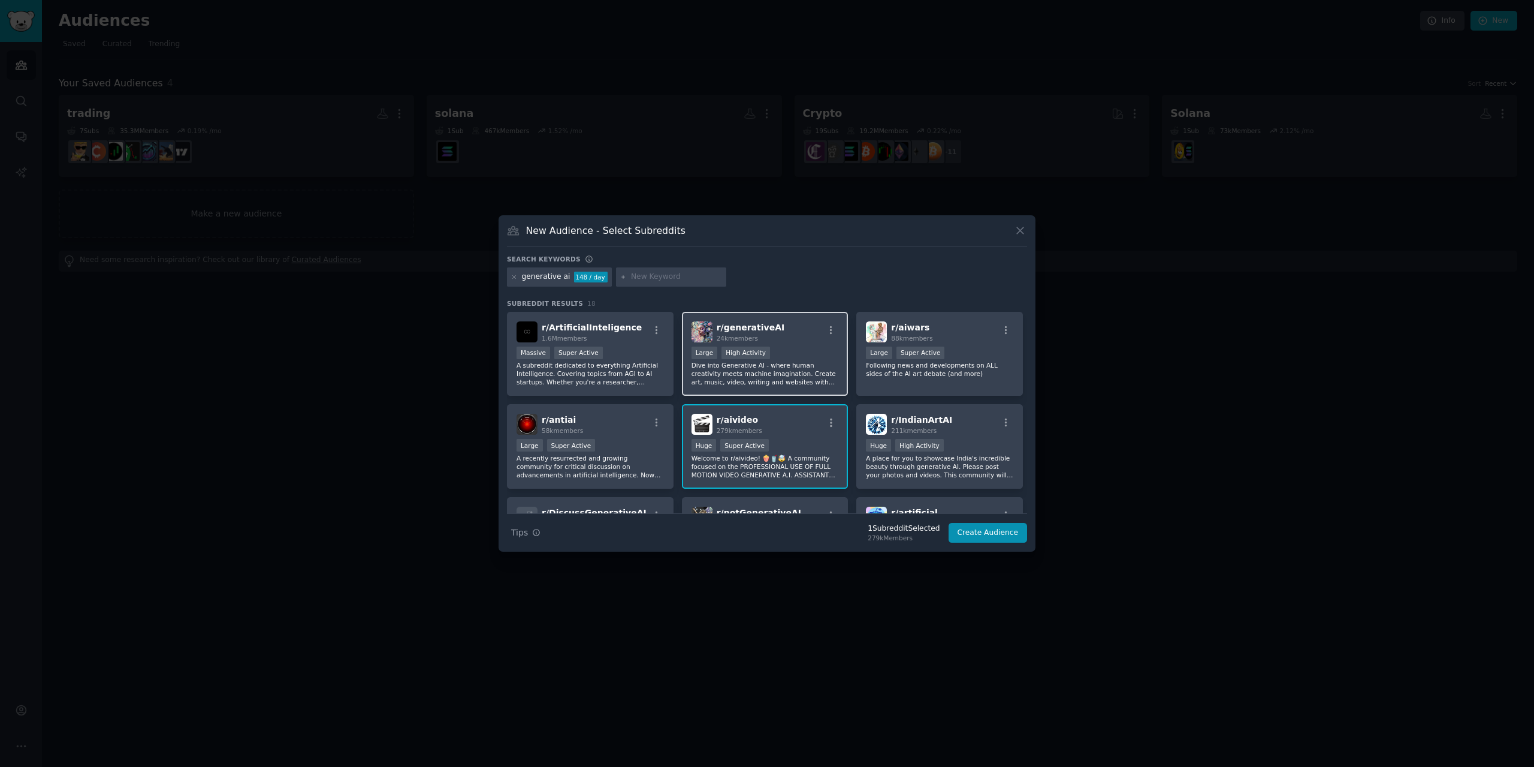
click at [797, 348] on div "10,000 - 100,000 members Large High Activity" at bounding box center [765, 353] width 147 height 15
click at [607, 434] on div "r/ antiai 58k members" at bounding box center [590, 424] width 147 height 21
click at [662, 279] on input "text" at bounding box center [676, 276] width 91 height 11
type input "comfyui"
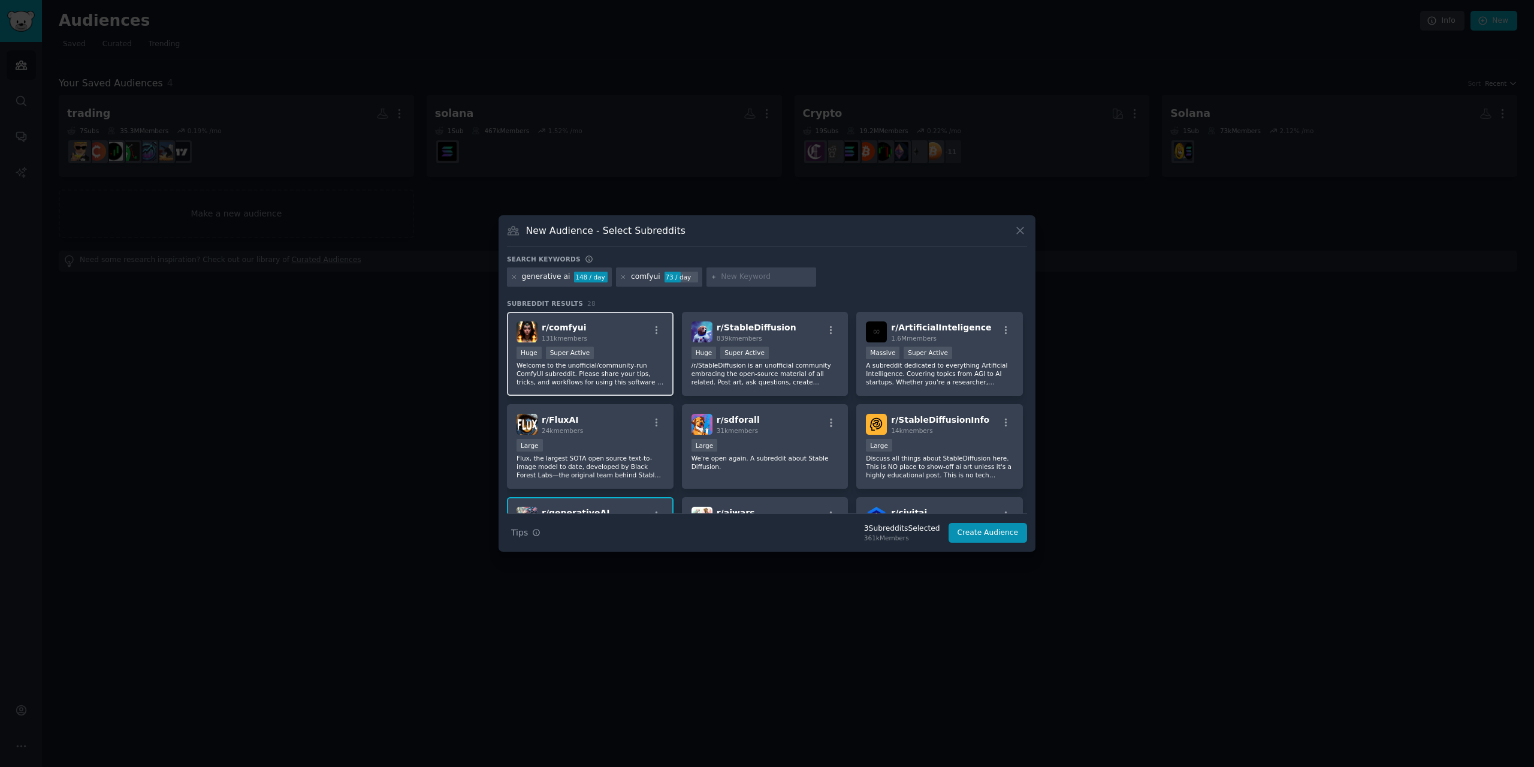
click at [614, 337] on div "r/ comfyui 131k members" at bounding box center [590, 331] width 147 height 21
click at [796, 348] on div ">= 95th percentile for submissions / day Huge Super Active" at bounding box center [765, 353] width 147 height 15
click at [1006, 532] on button "Create Audience" at bounding box center [988, 533] width 79 height 20
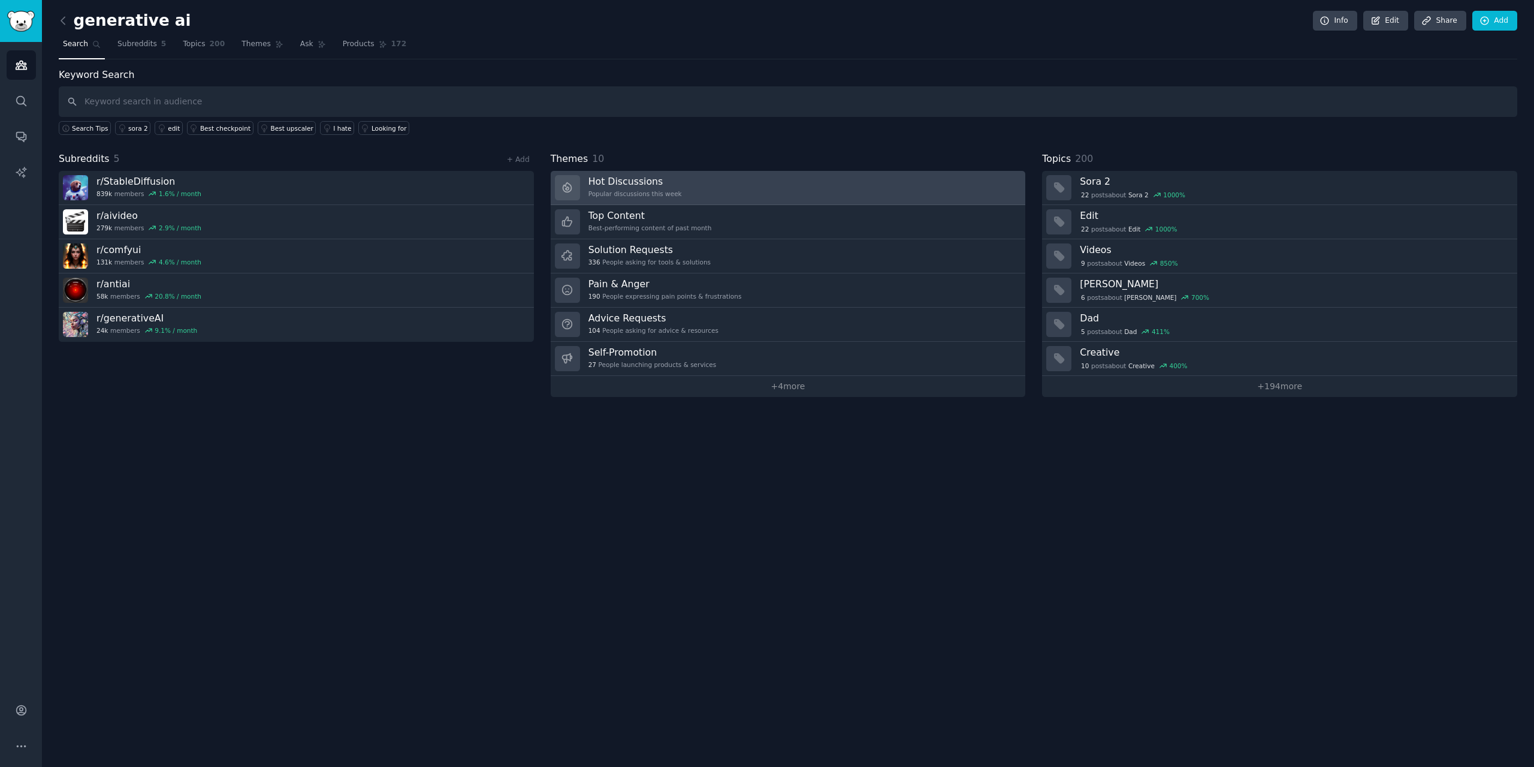
click at [620, 186] on h3 "Hot Discussions" at bounding box center [635, 181] width 93 height 13
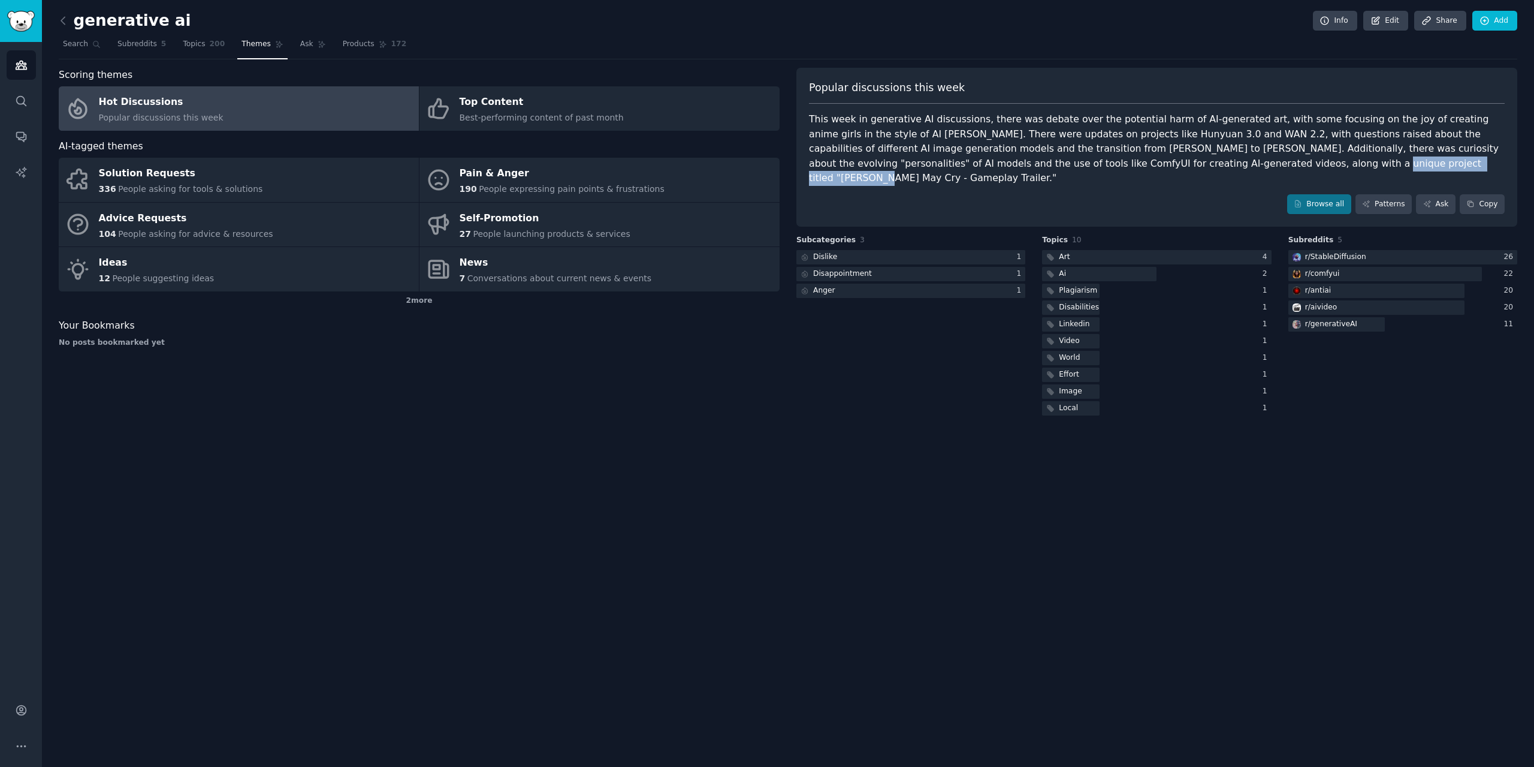
drag, startPoint x: 1042, startPoint y: 166, endPoint x: 1178, endPoint y: 162, distance: 136.1
click at [1178, 162] on div "This week in generative AI discussions, there was debate over the potential har…" at bounding box center [1157, 149] width 696 height 74
click at [803, 461] on div "generative ai Info Edit Share Add Search Subreddits 5 Topics 200 Themes Ask Pro…" at bounding box center [788, 383] width 1492 height 767
